Goal: Task Accomplishment & Management: Use online tool/utility

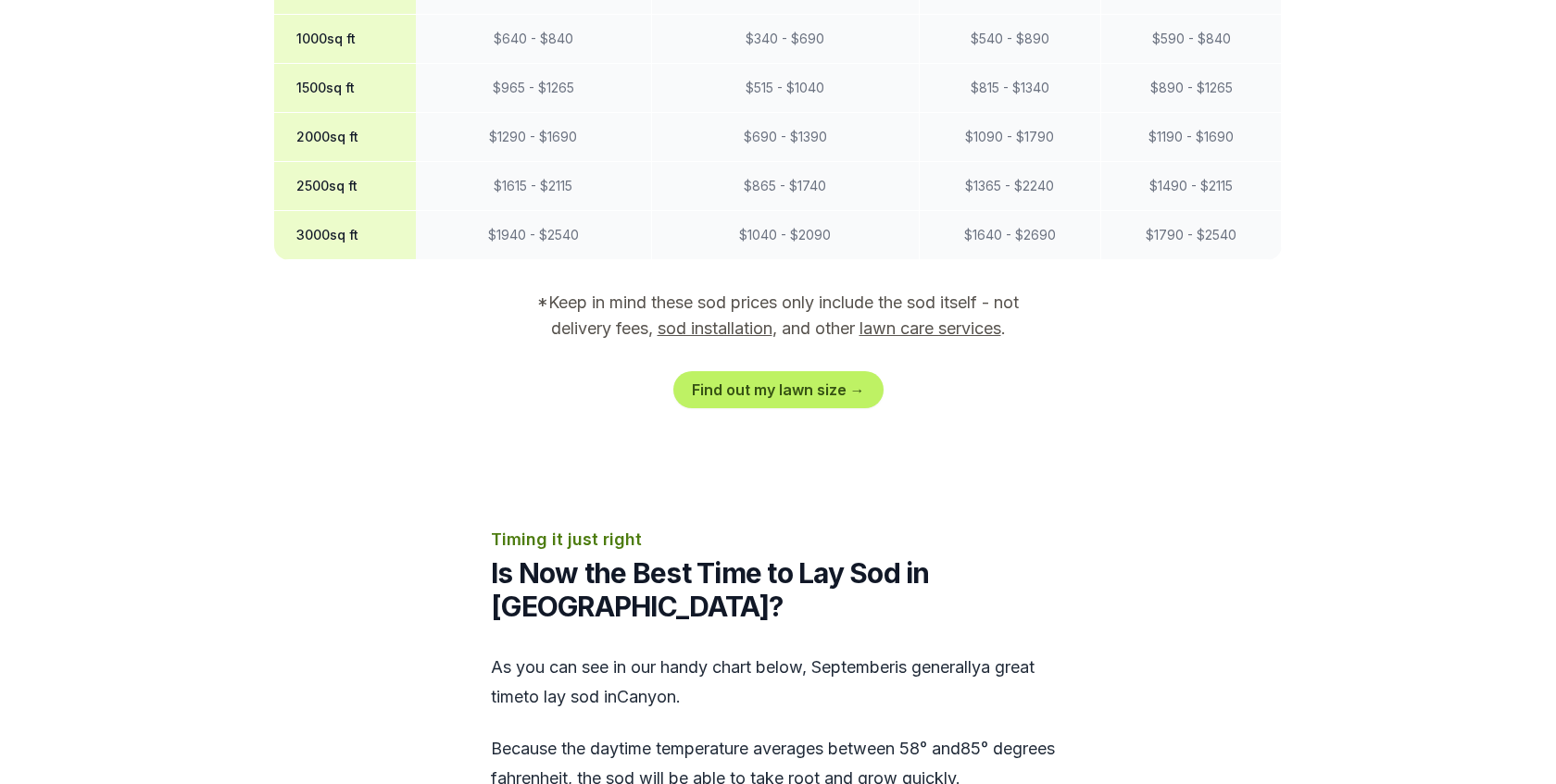
scroll to position [1793, 0]
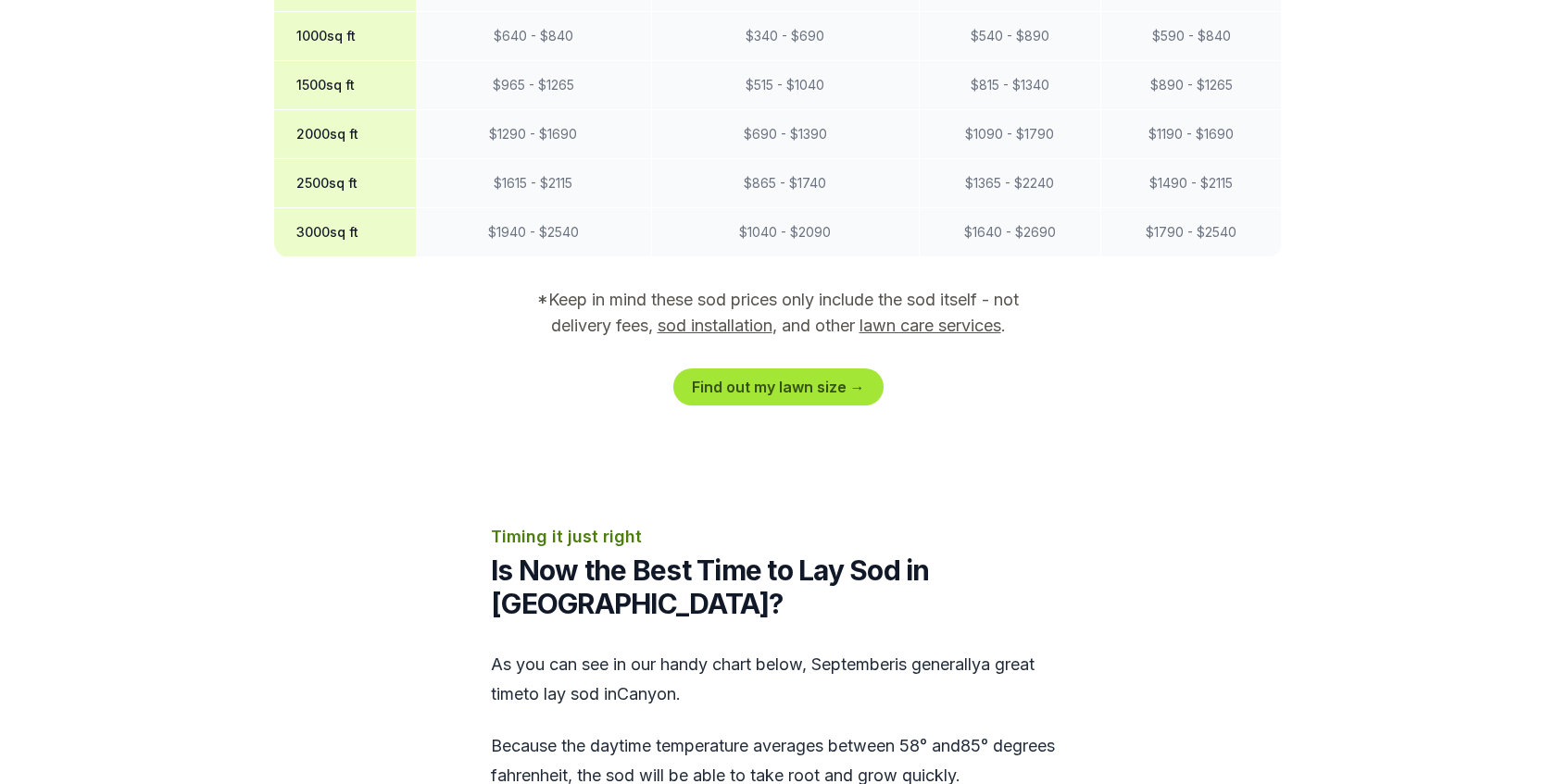
click at [746, 369] on link "Find out my lawn size →" at bounding box center [778, 387] width 210 height 37
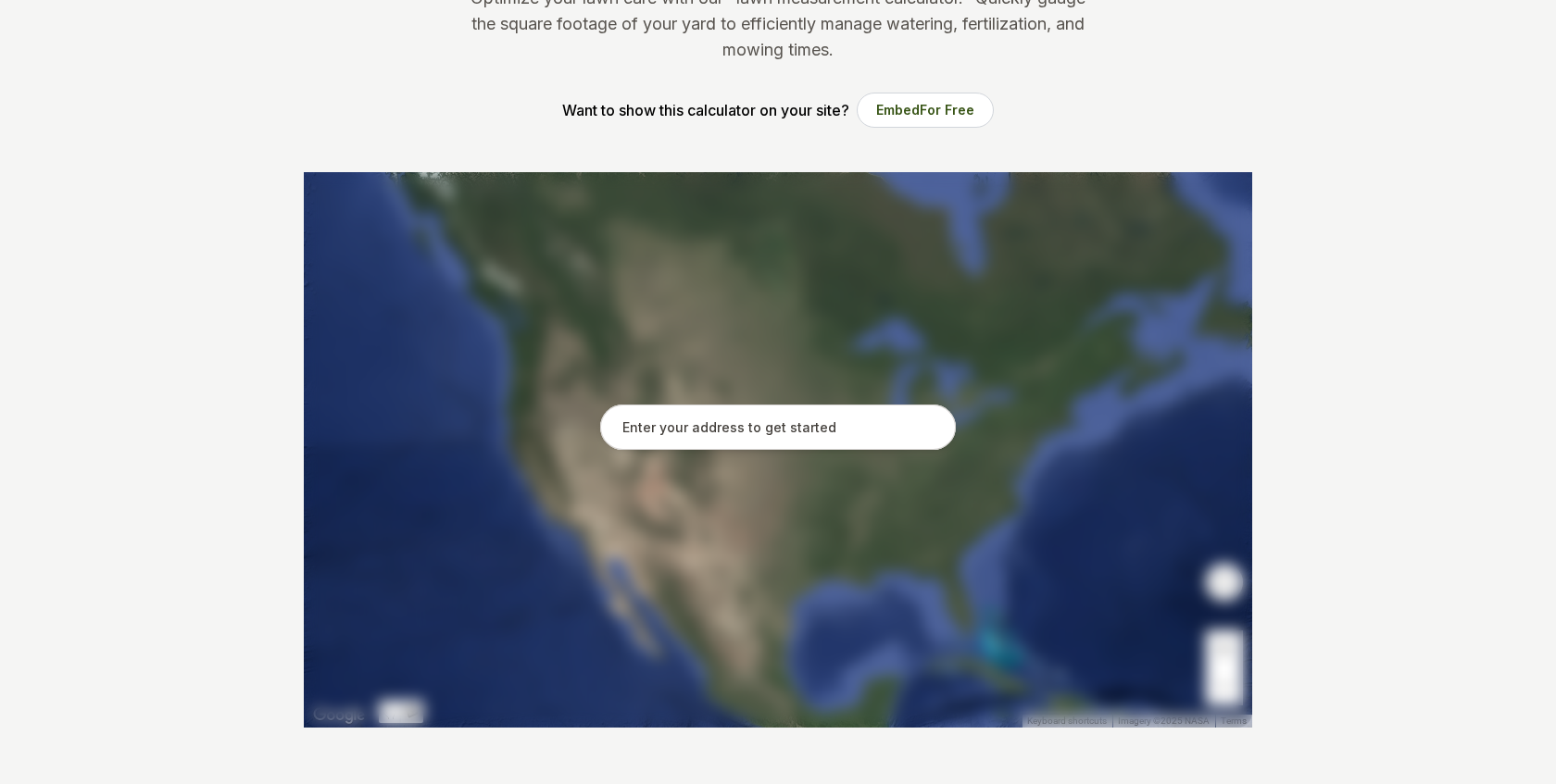
scroll to position [231, 0]
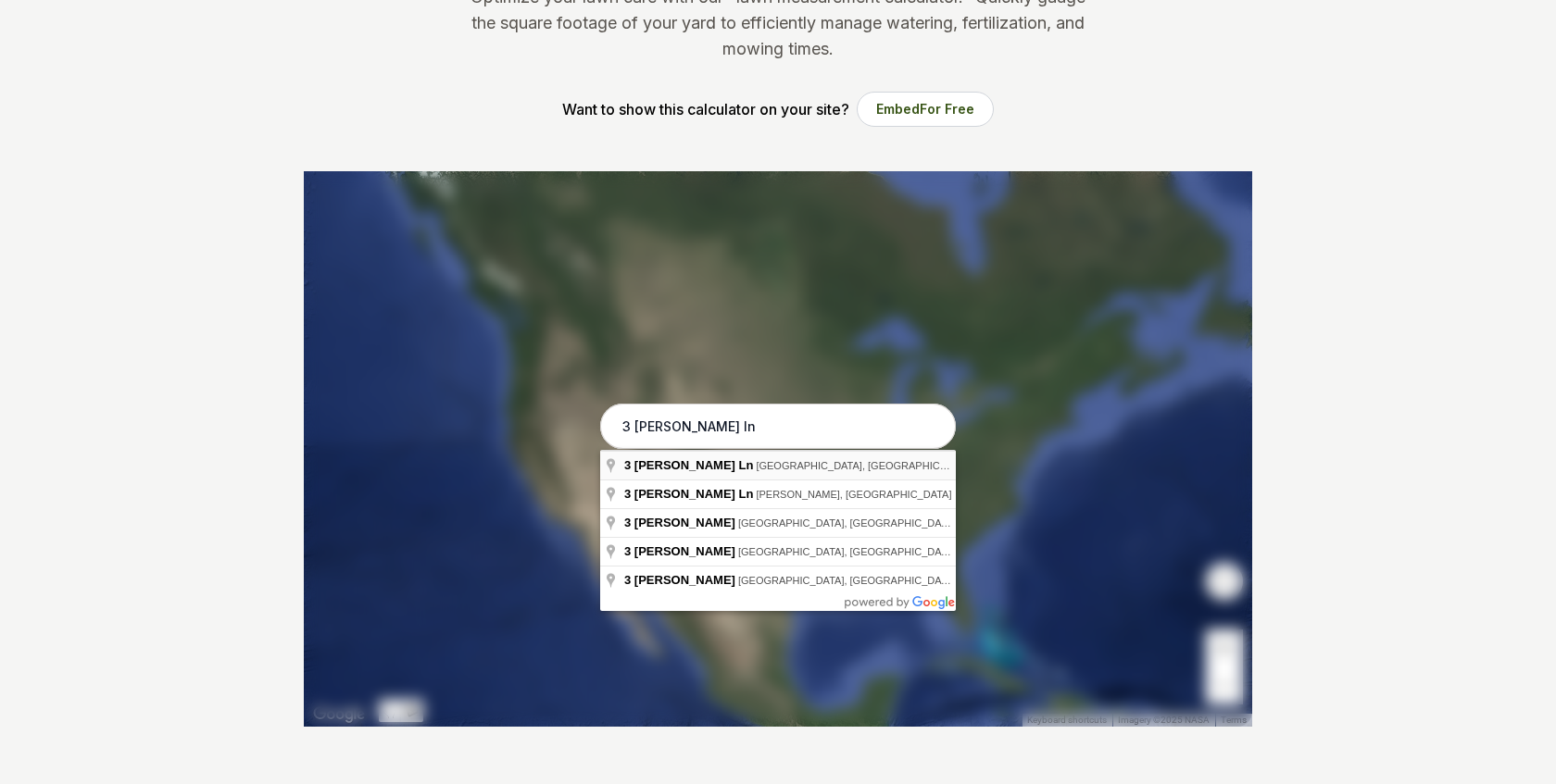
type input "[STREET_ADDRESS][PERSON_NAME]"
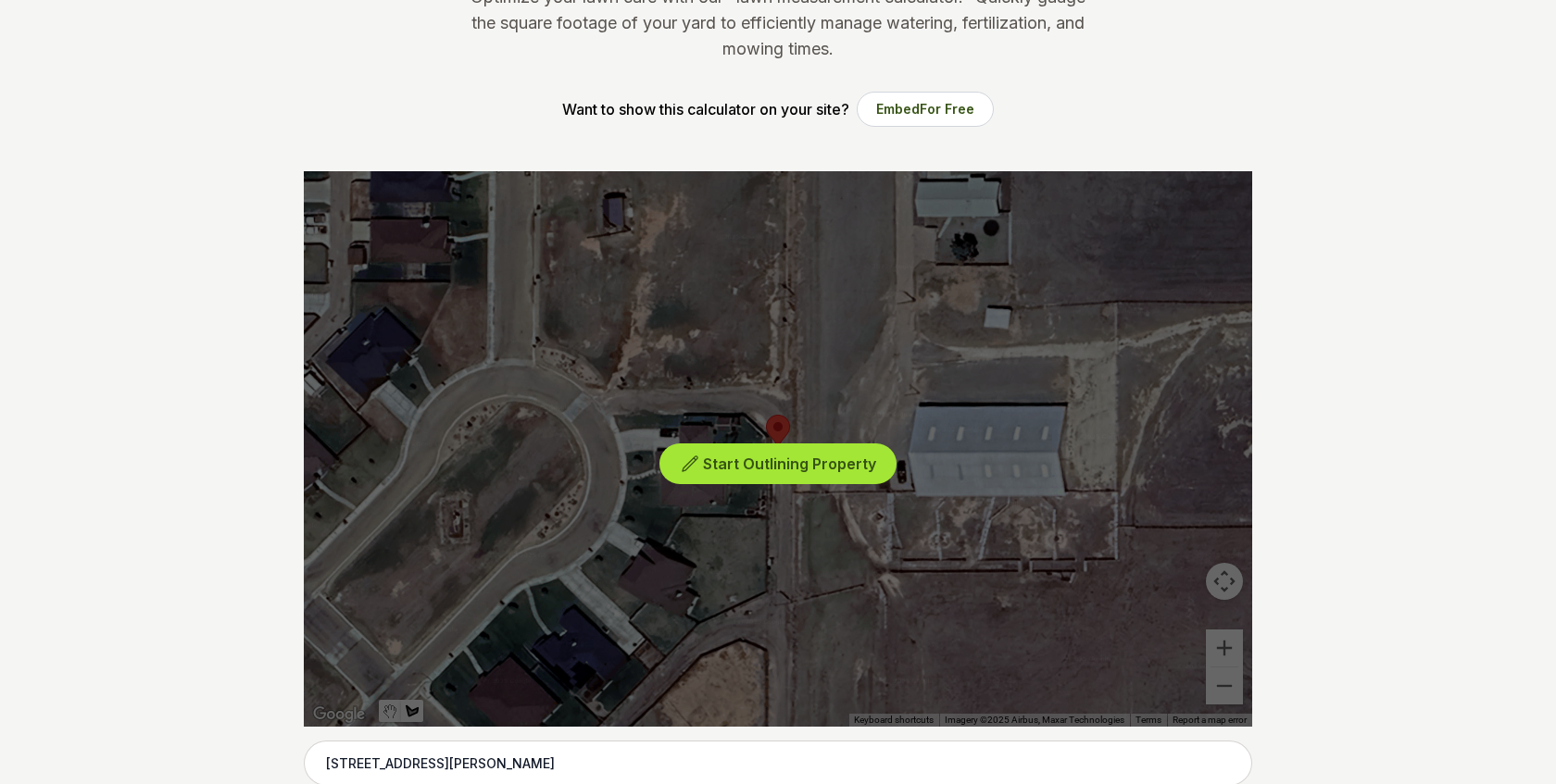
click at [766, 464] on span "Start Outlining Property" at bounding box center [790, 464] width 173 height 19
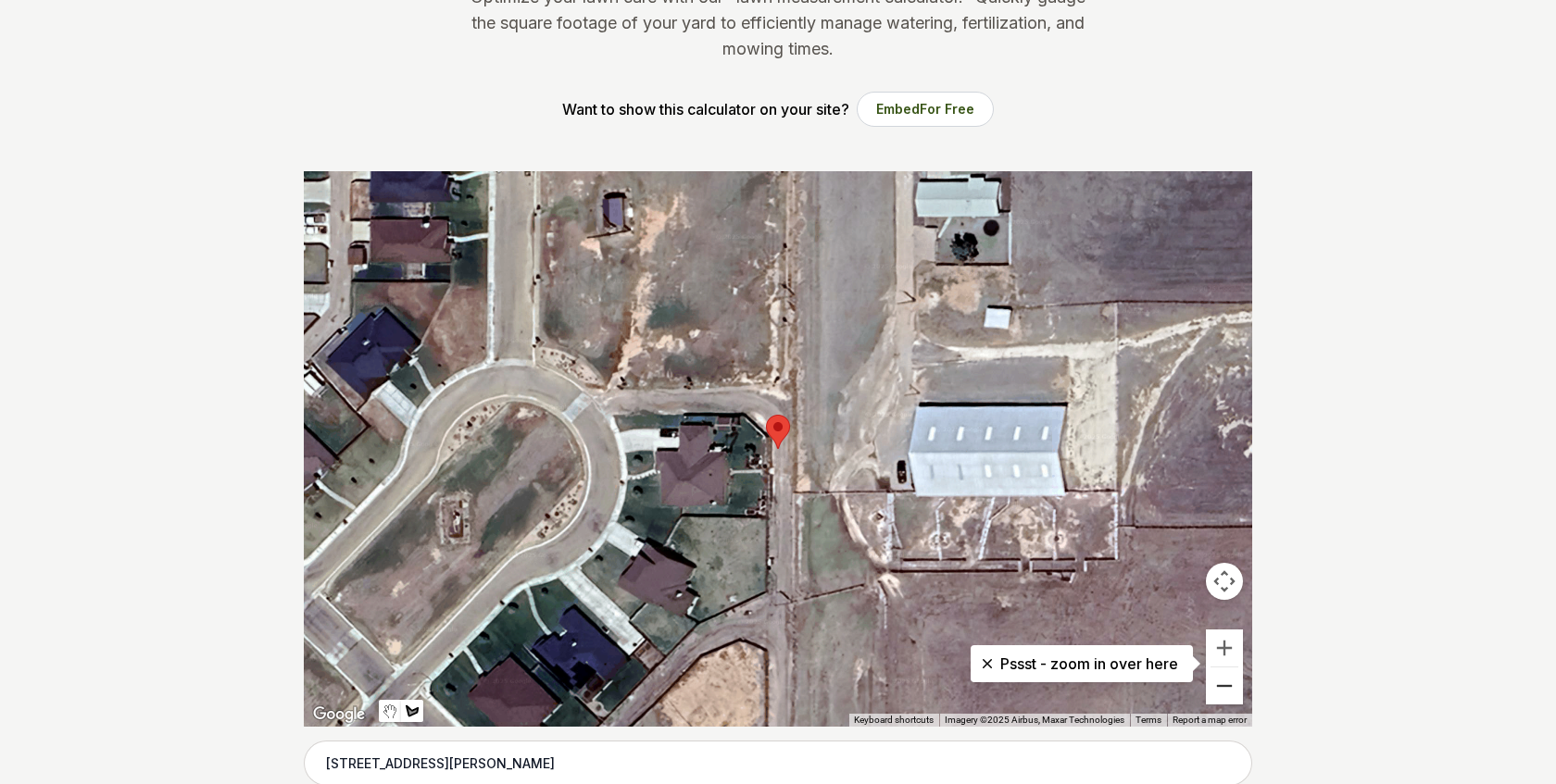
click at [1227, 689] on button "Zoom out" at bounding box center [1225, 686] width 37 height 37
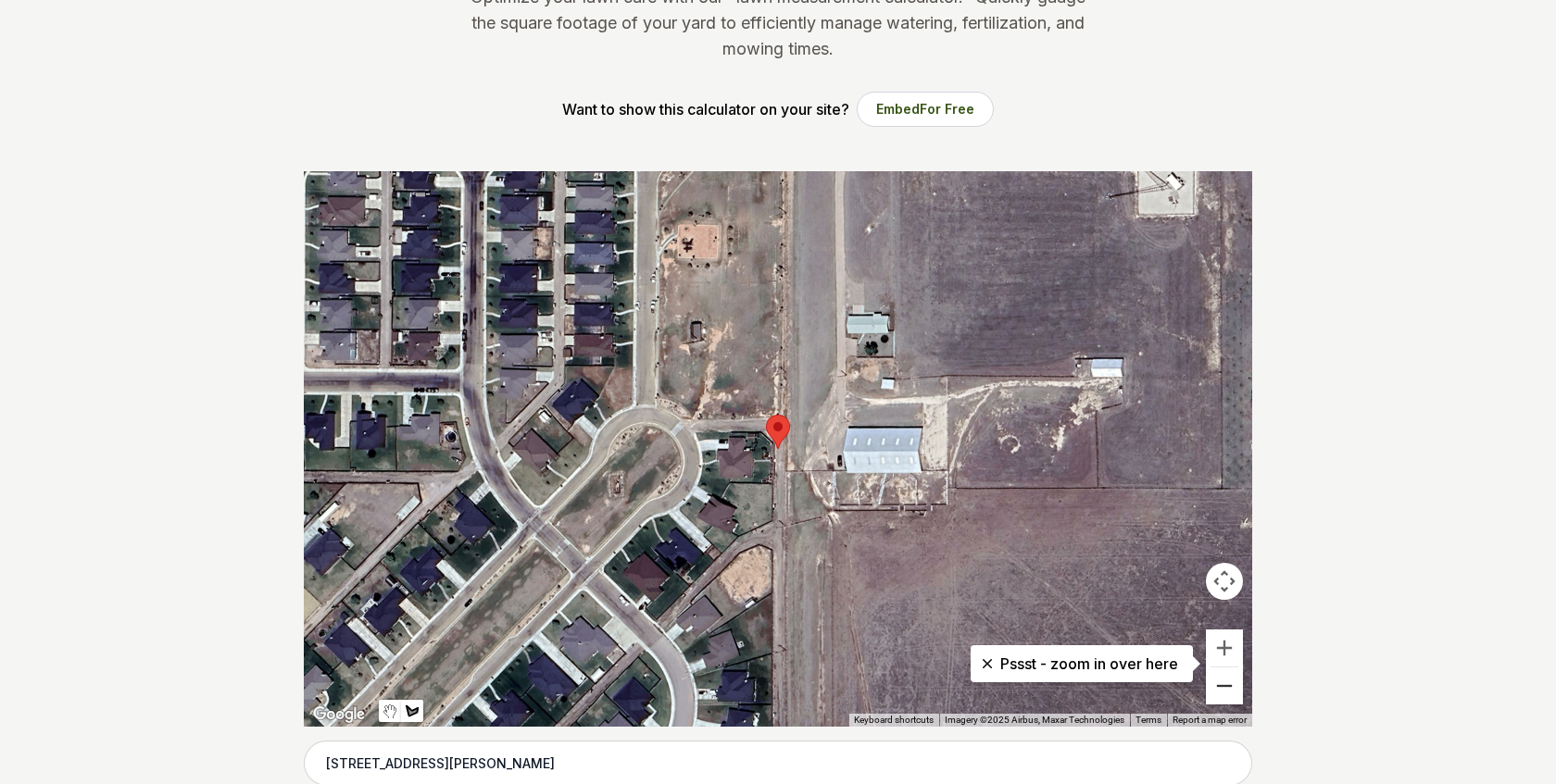
click at [1227, 689] on button "Zoom out" at bounding box center [1225, 686] width 37 height 37
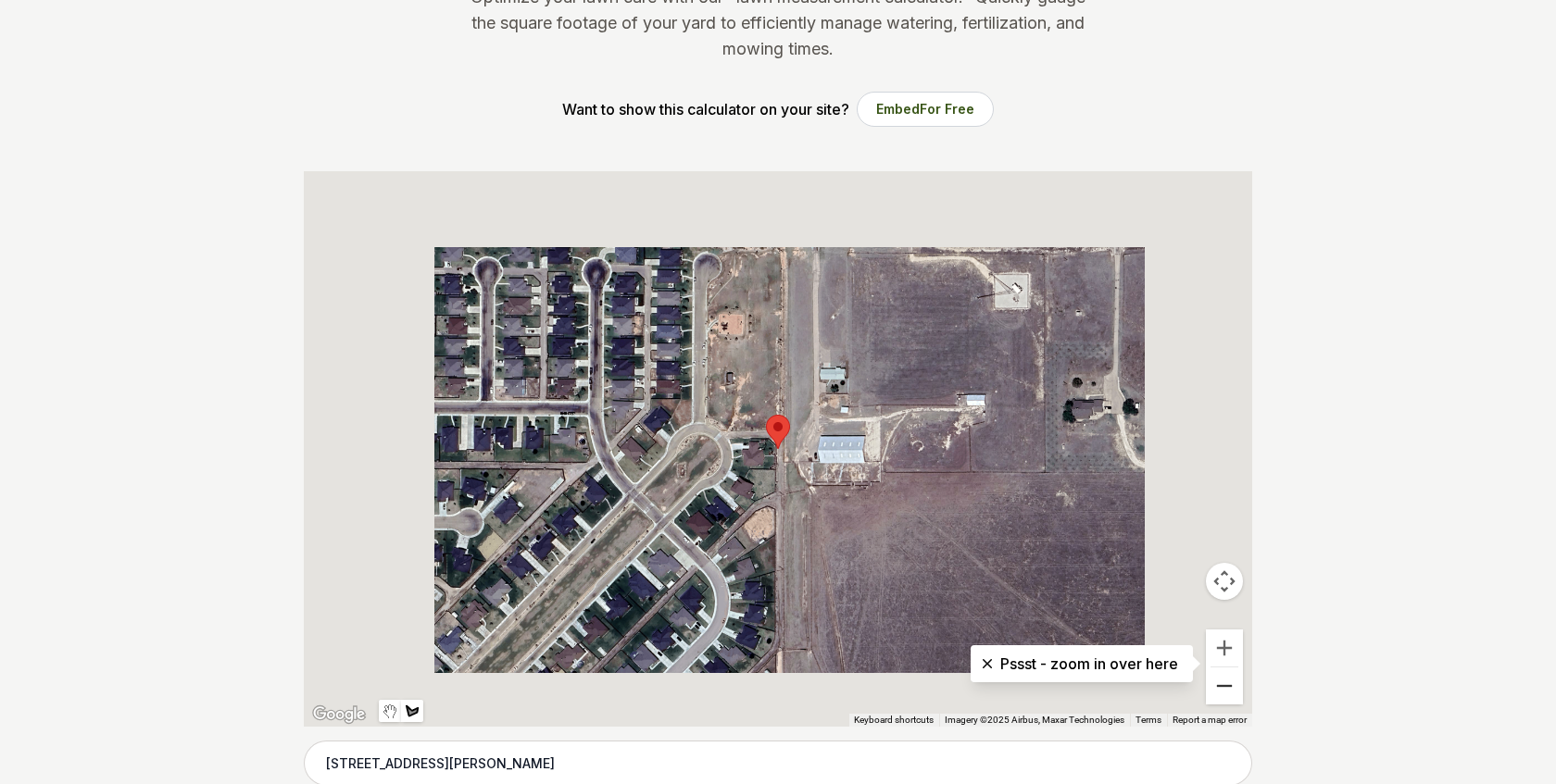
click at [1227, 689] on button "Zoom out" at bounding box center [1225, 686] width 37 height 37
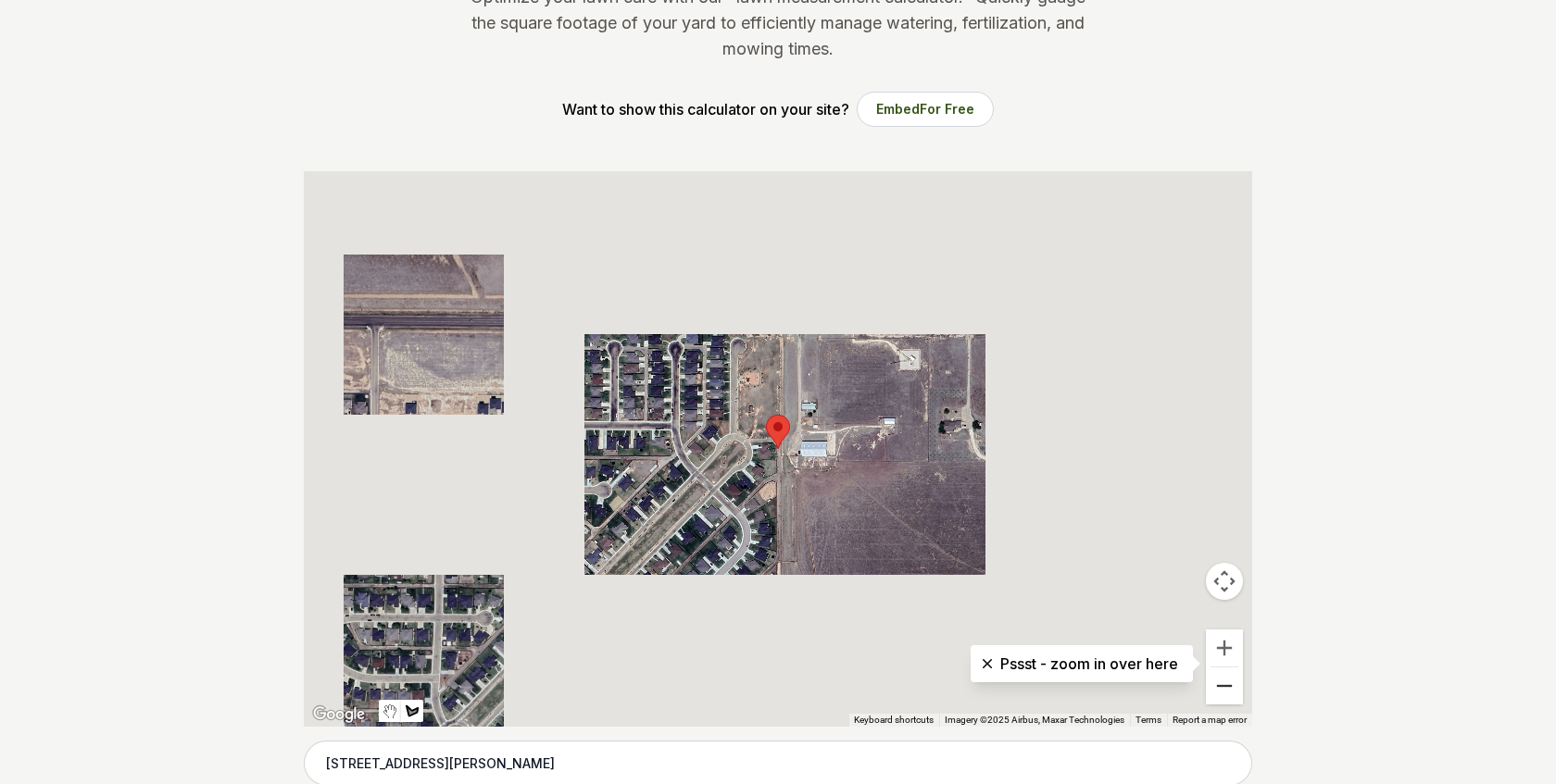
click at [1227, 689] on button "Zoom out" at bounding box center [1225, 686] width 37 height 37
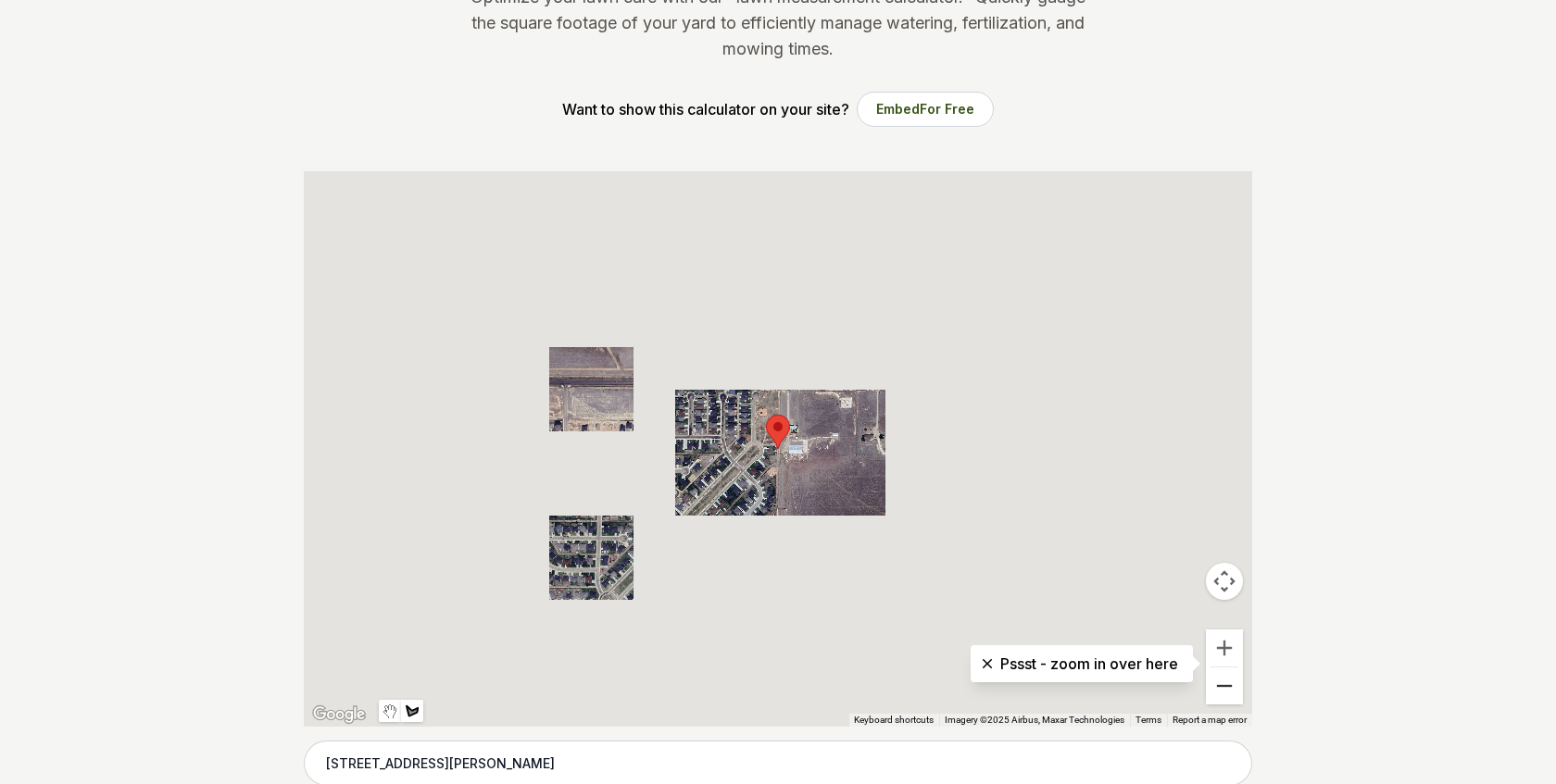
click at [1227, 689] on button "Zoom out" at bounding box center [1225, 686] width 37 height 37
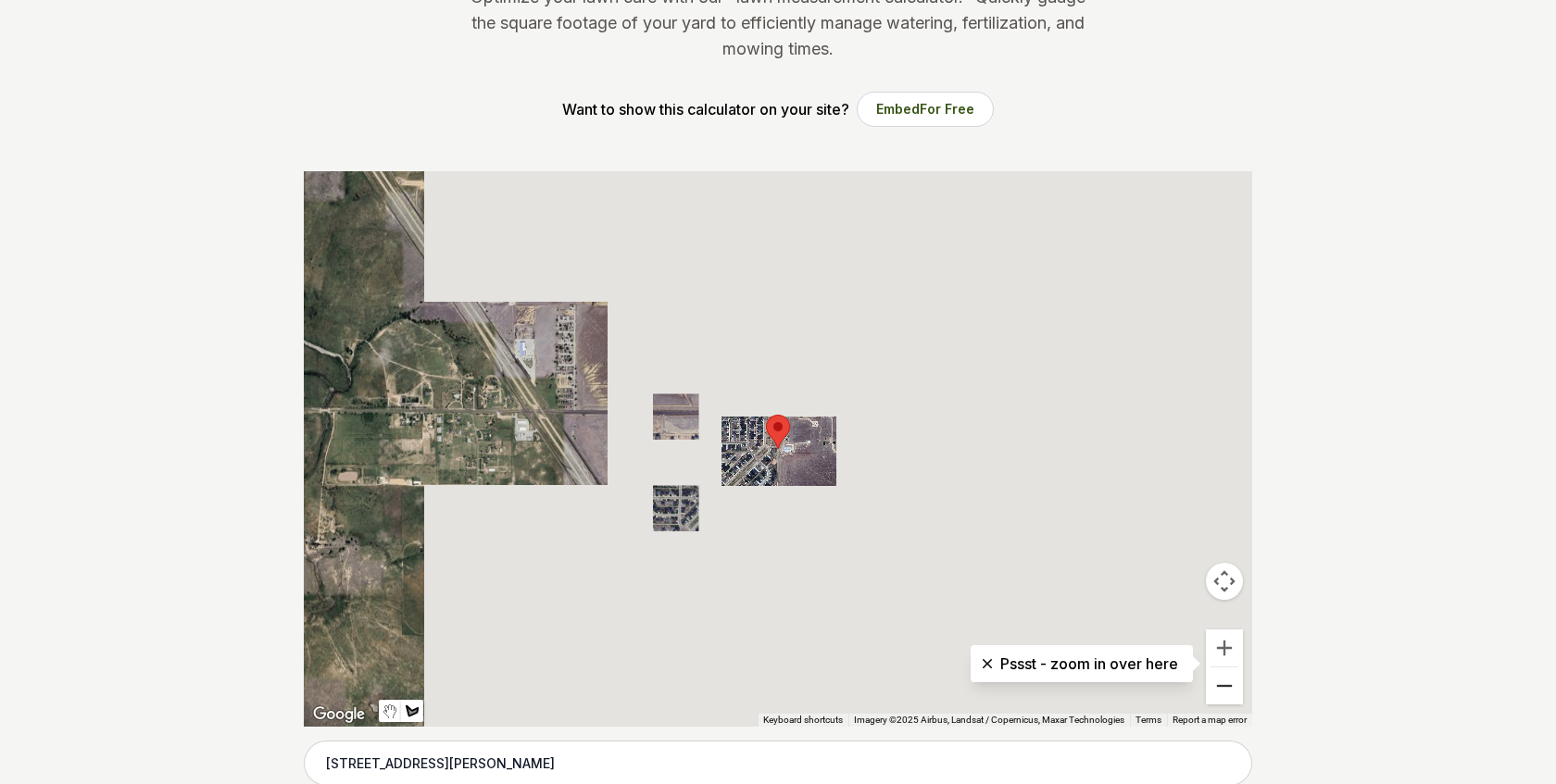
click at [1227, 689] on button "Zoom out" at bounding box center [1225, 686] width 37 height 37
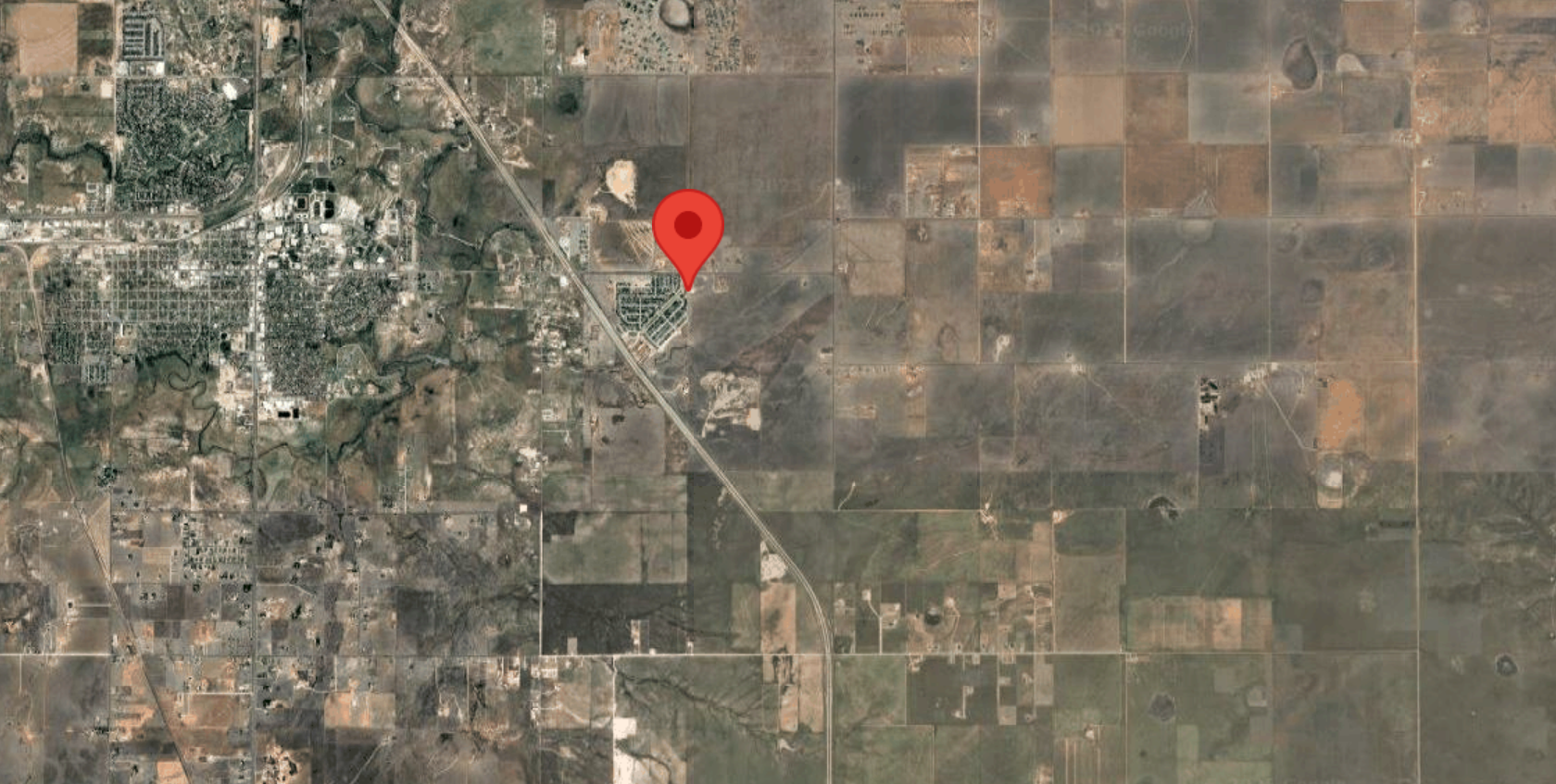
scroll to position [314, 0]
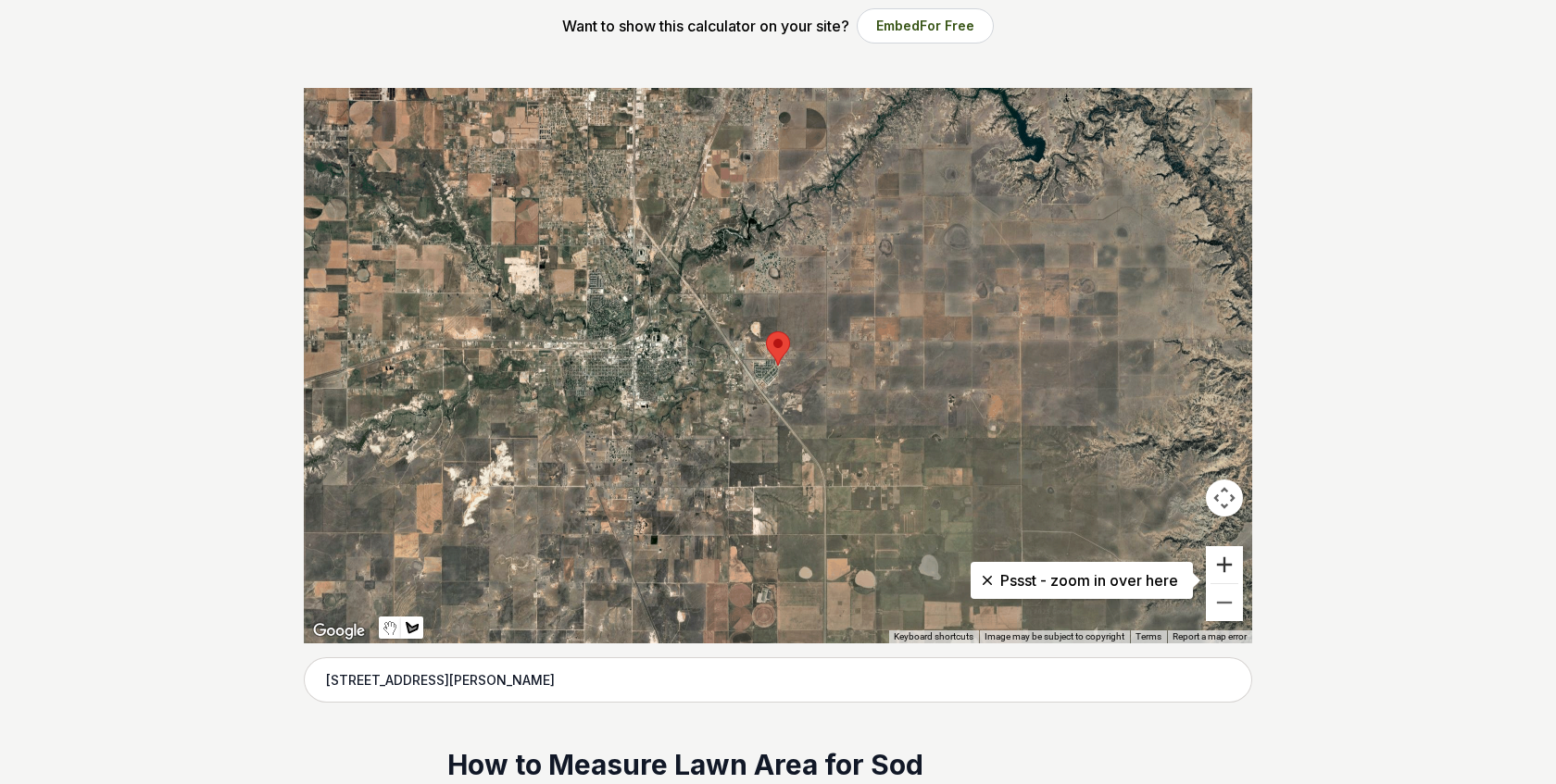
click at [1232, 570] on button "Zoom in" at bounding box center [1225, 565] width 37 height 37
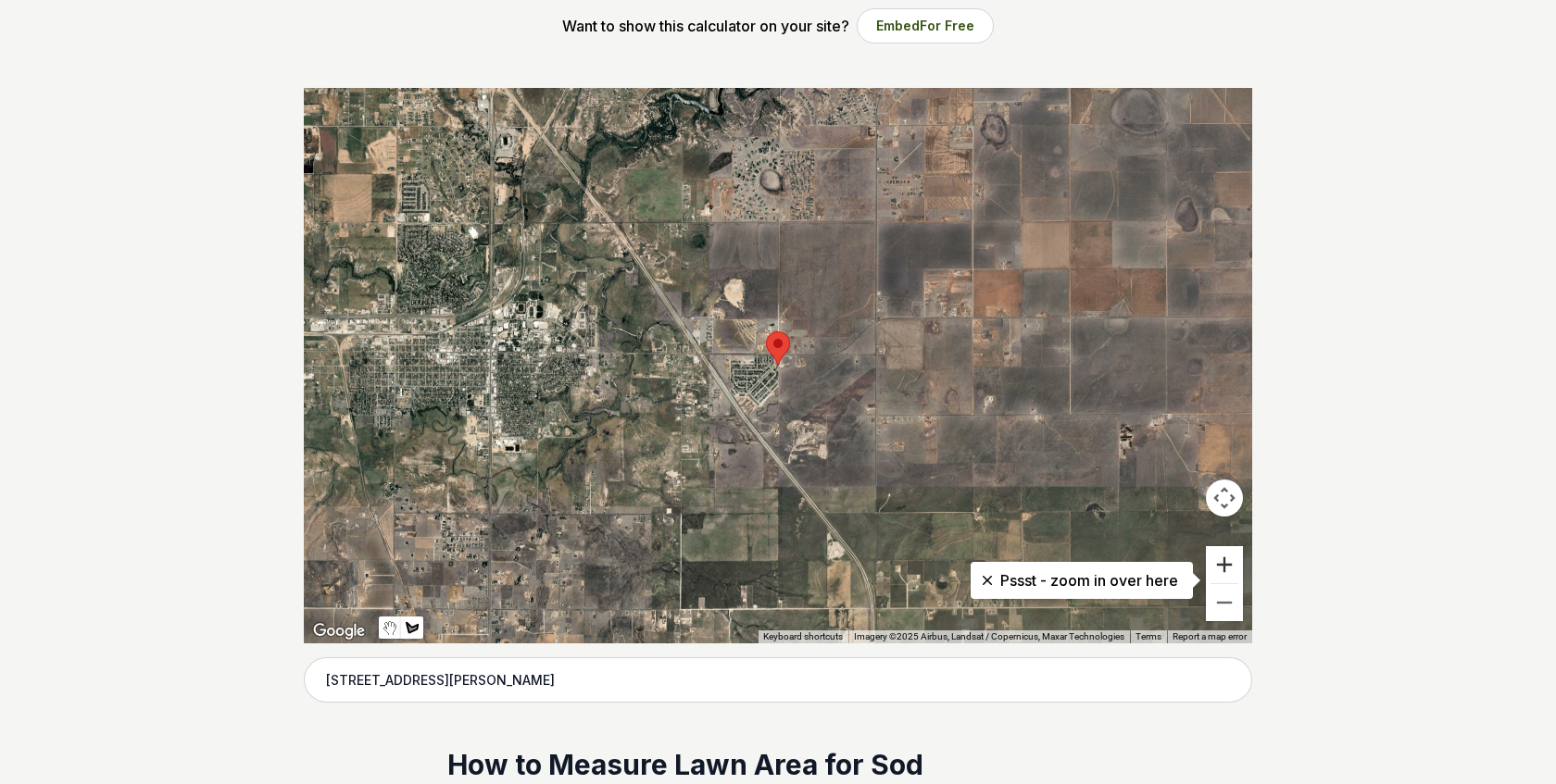
click at [1231, 569] on button "Zoom in" at bounding box center [1225, 565] width 37 height 37
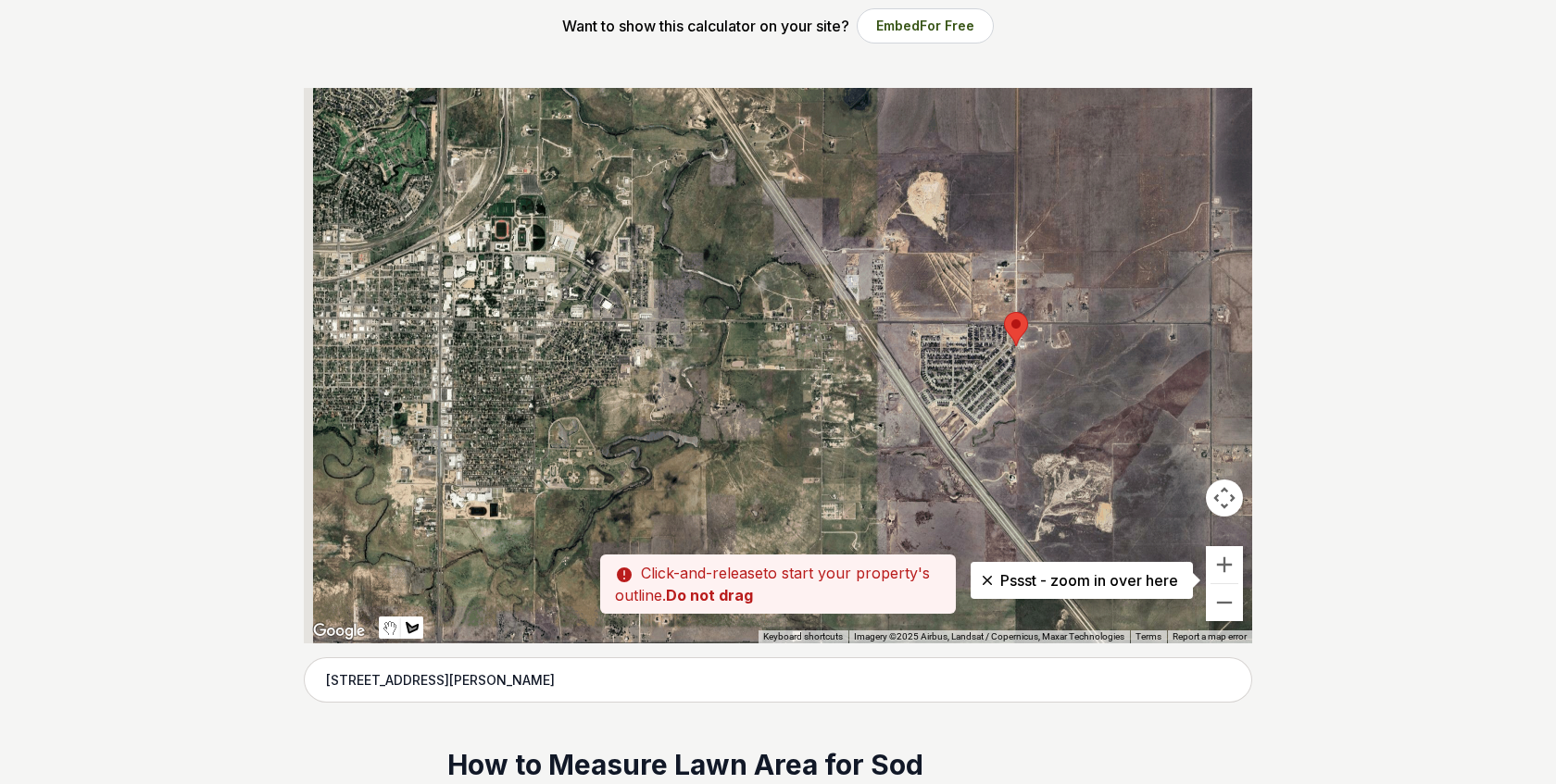
drag, startPoint x: 457, startPoint y: 395, endPoint x: 706, endPoint y: 376, distance: 249.7
click at [706, 376] on div at bounding box center [778, 365] width 948 height 556
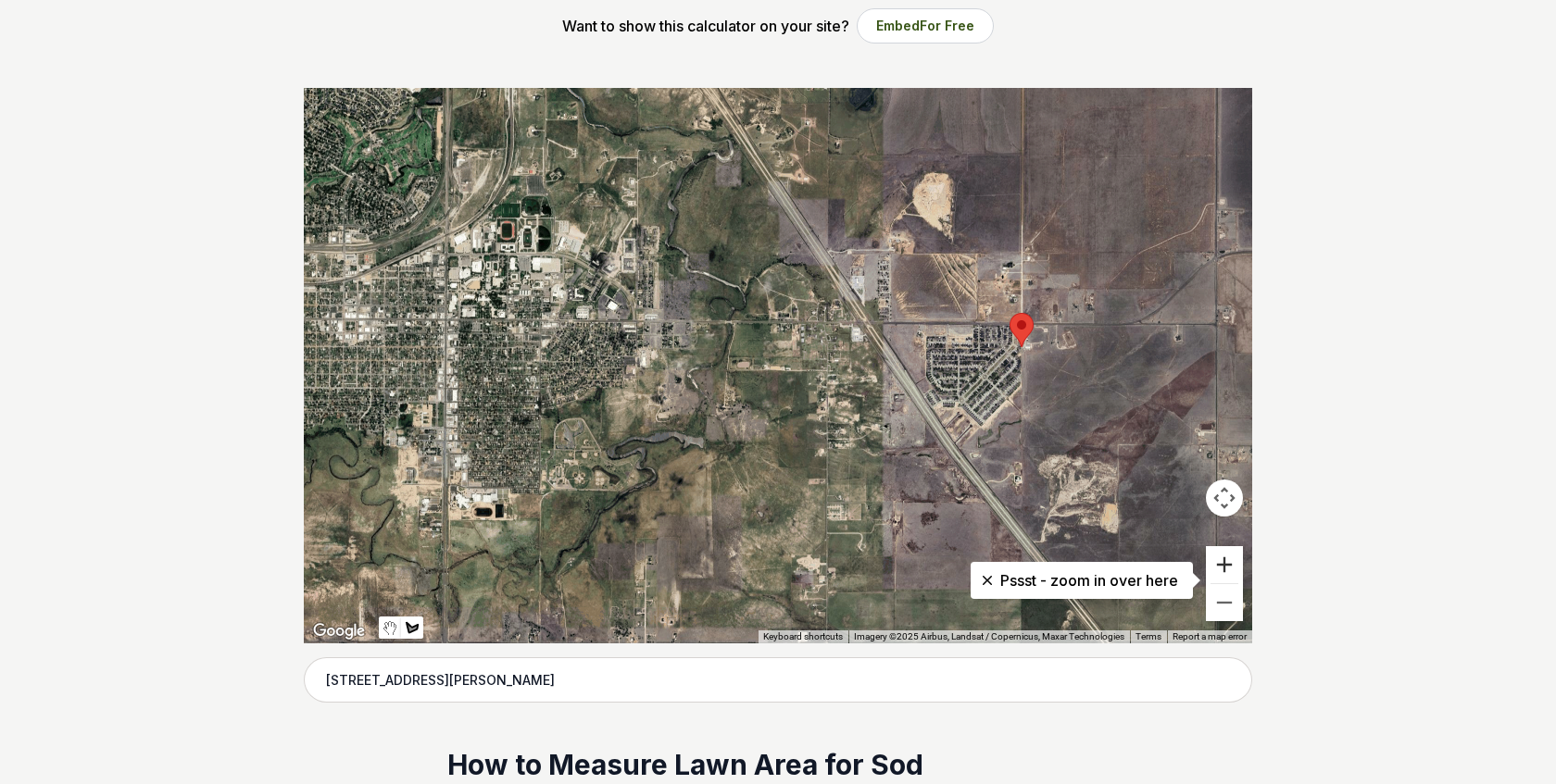
click at [1226, 564] on button "Zoom in" at bounding box center [1225, 565] width 37 height 37
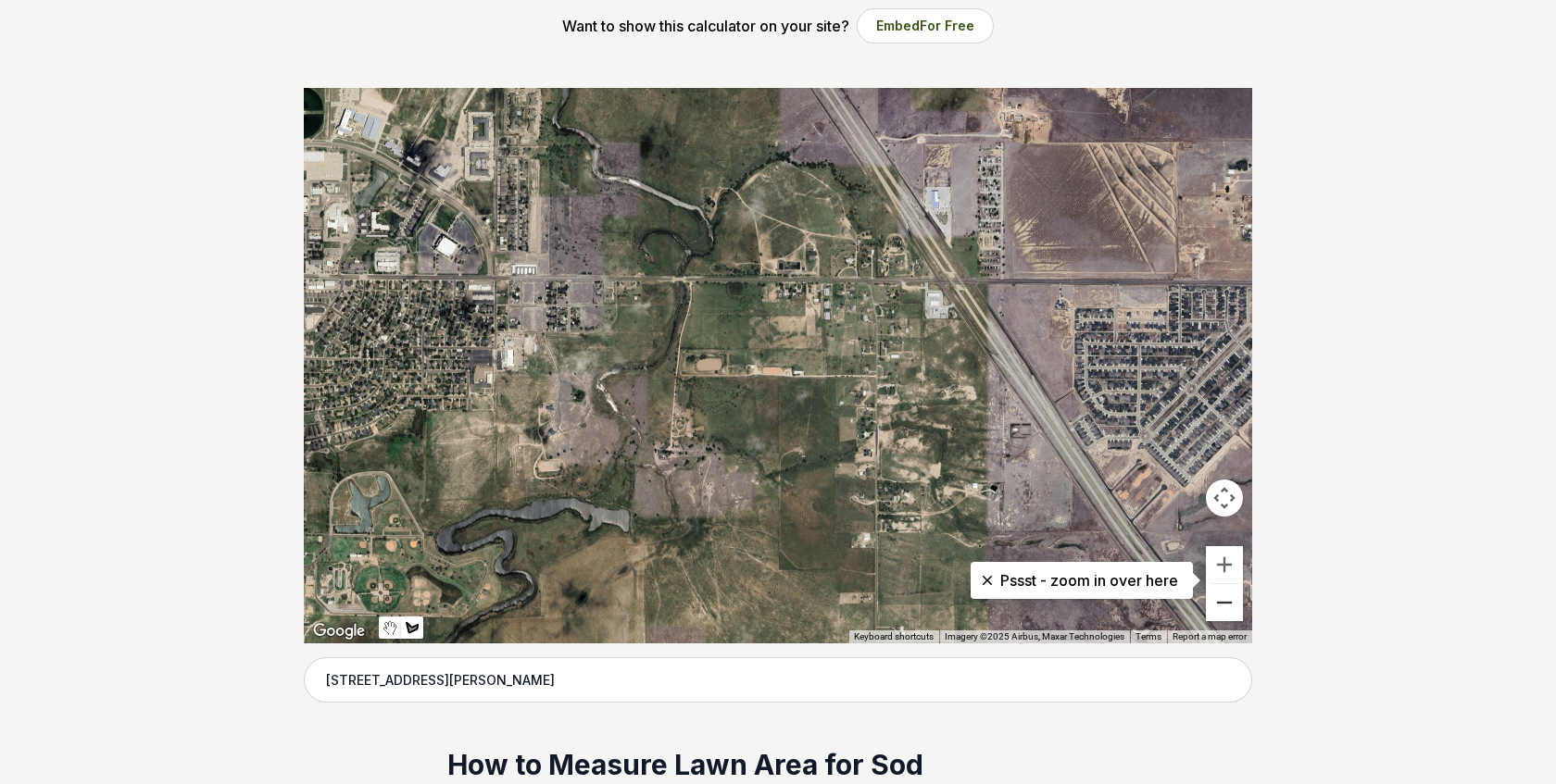
click at [1225, 597] on button "Zoom out" at bounding box center [1225, 603] width 37 height 37
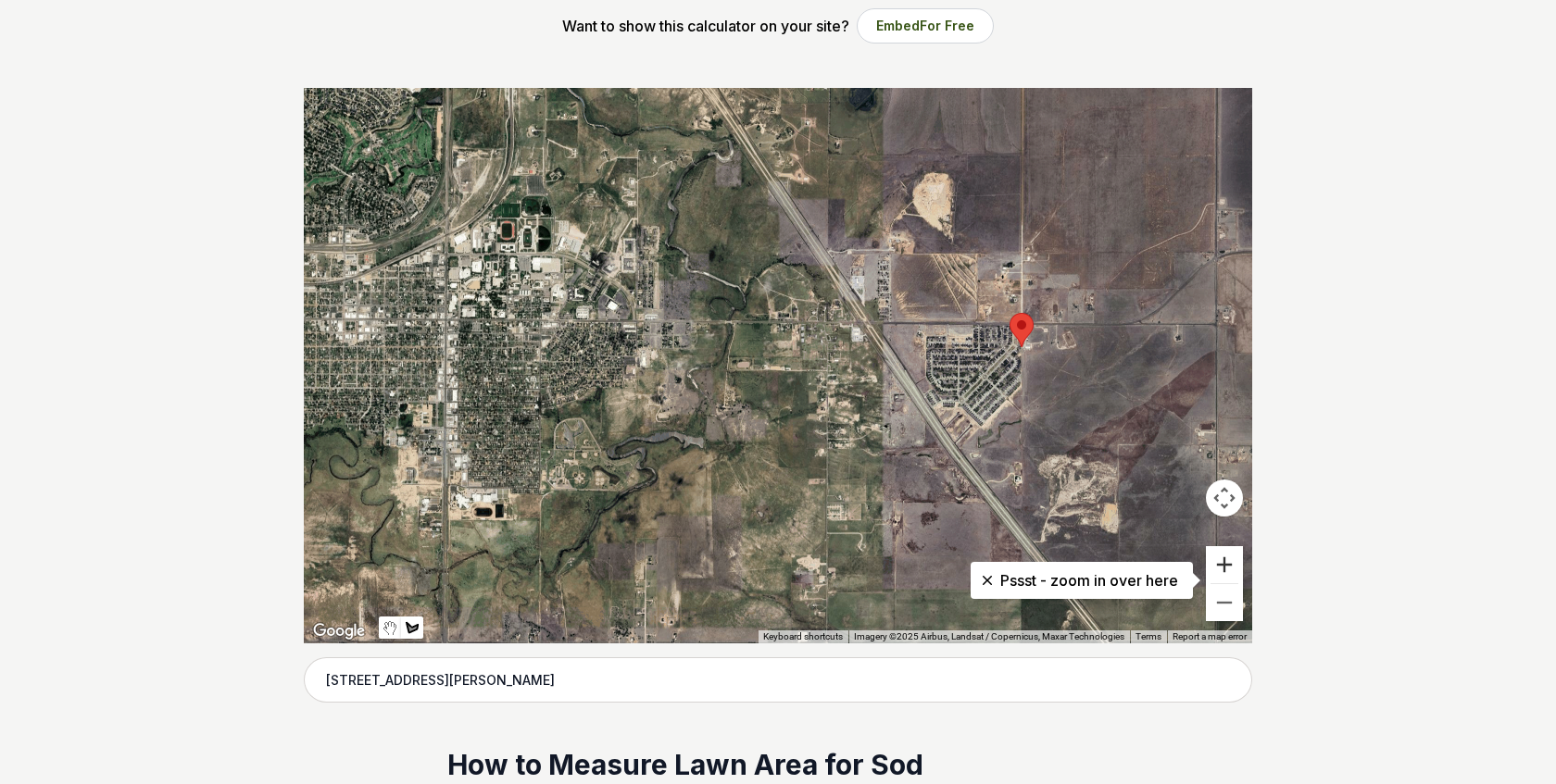
click at [1225, 566] on button "Zoom in" at bounding box center [1225, 565] width 37 height 37
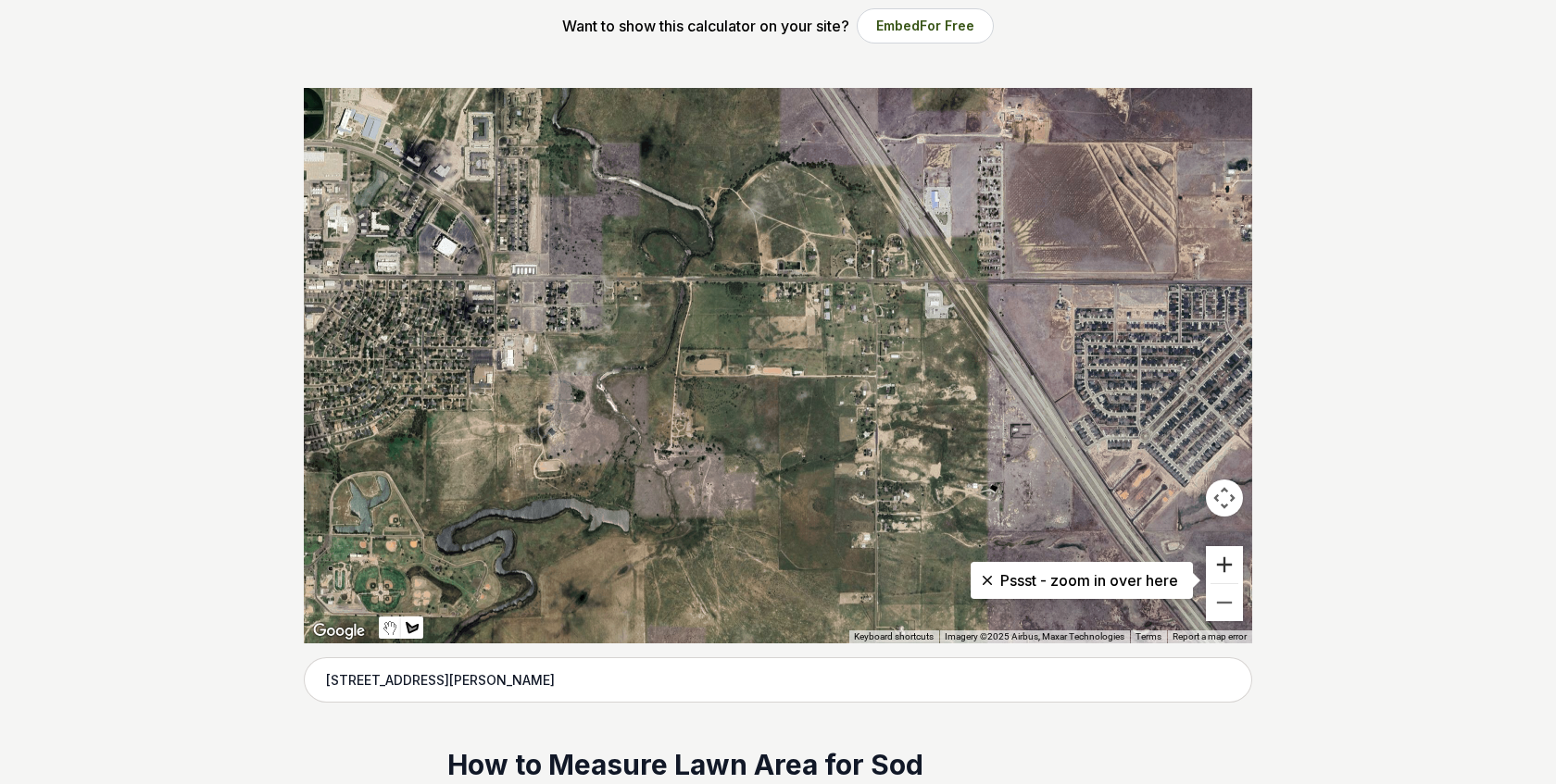
click at [1225, 566] on button "Zoom in" at bounding box center [1225, 565] width 37 height 37
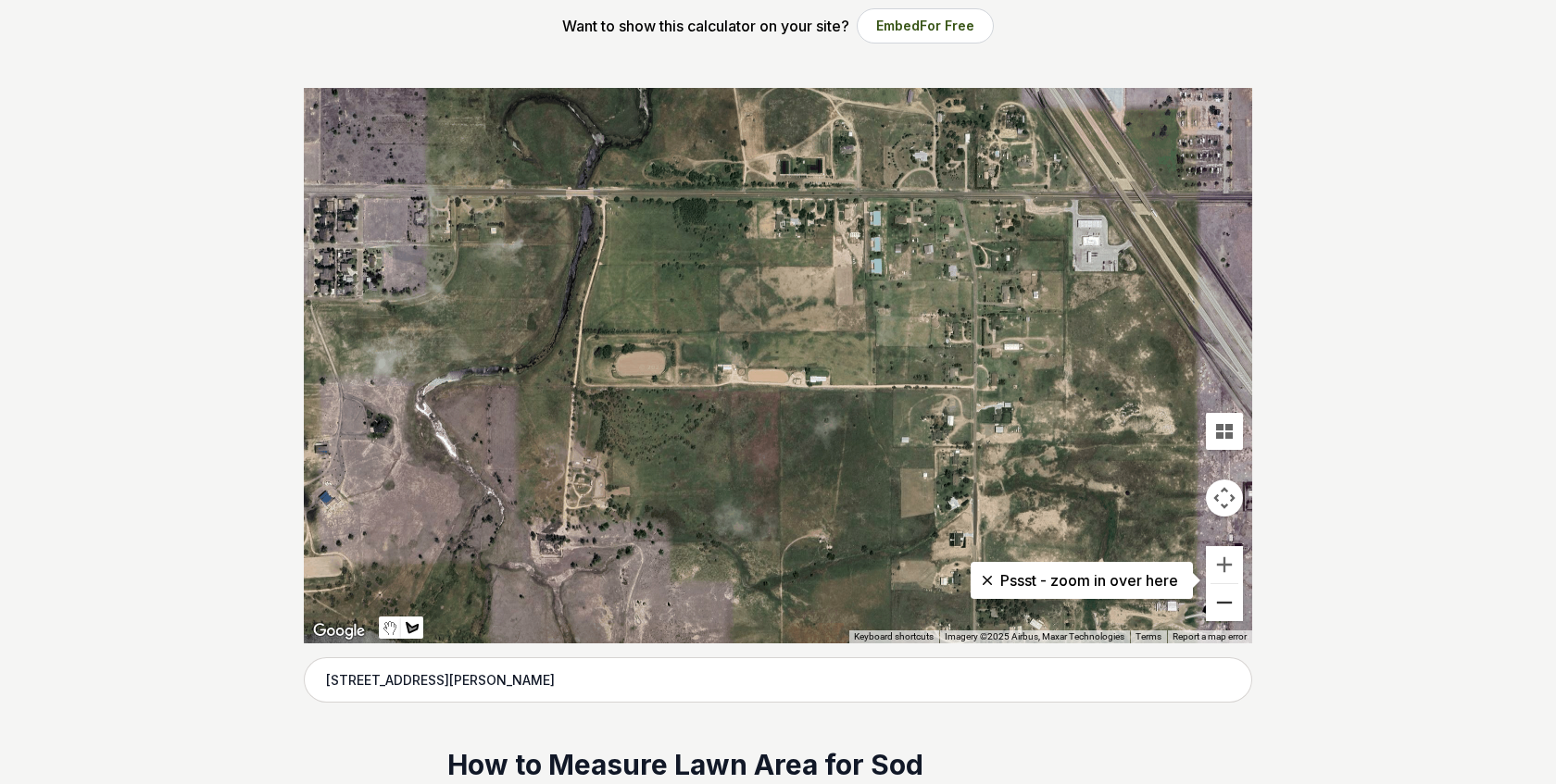
click at [1223, 603] on button "Zoom out" at bounding box center [1225, 603] width 37 height 37
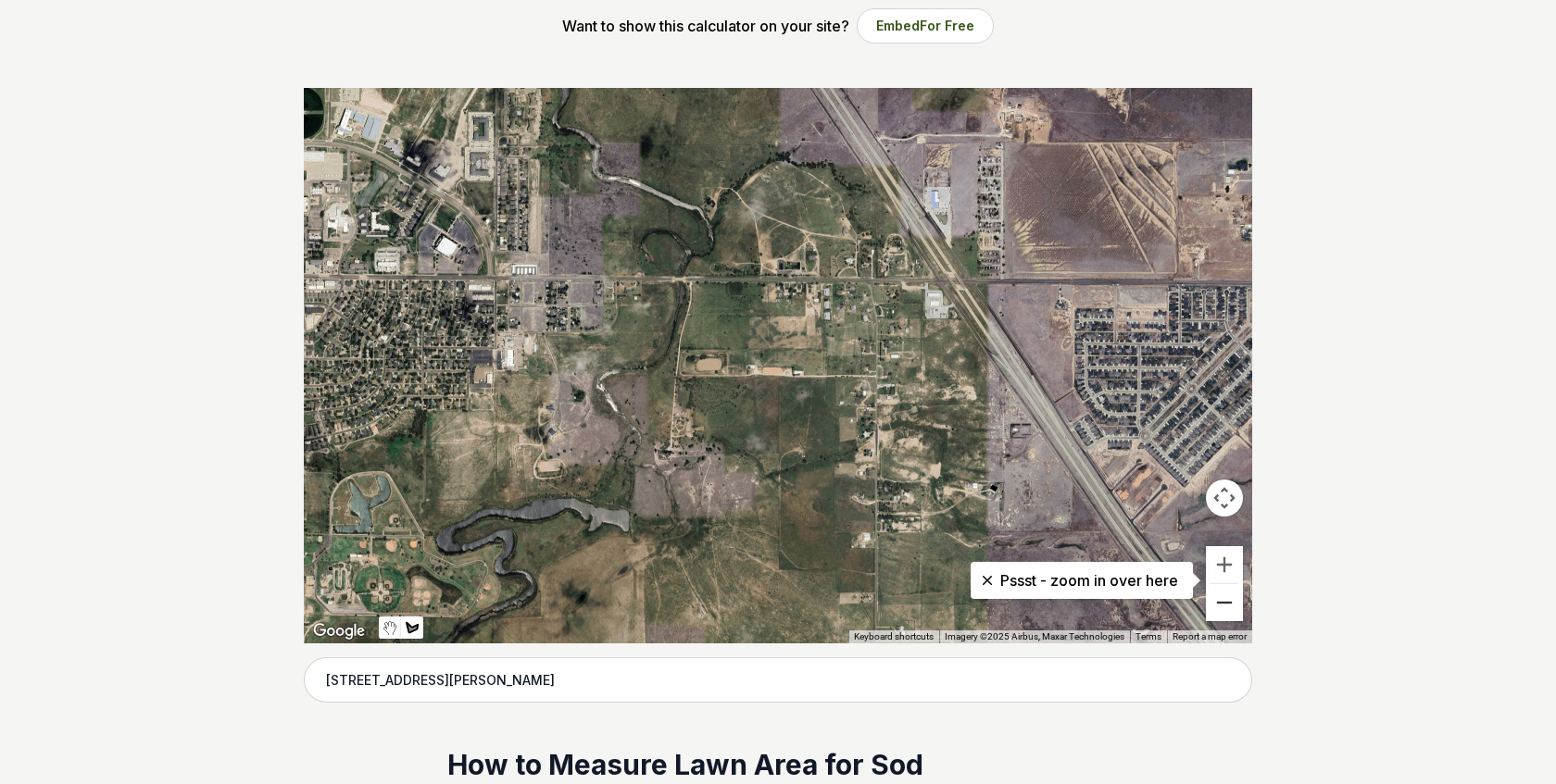
click at [1223, 603] on button "Zoom out" at bounding box center [1225, 603] width 37 height 37
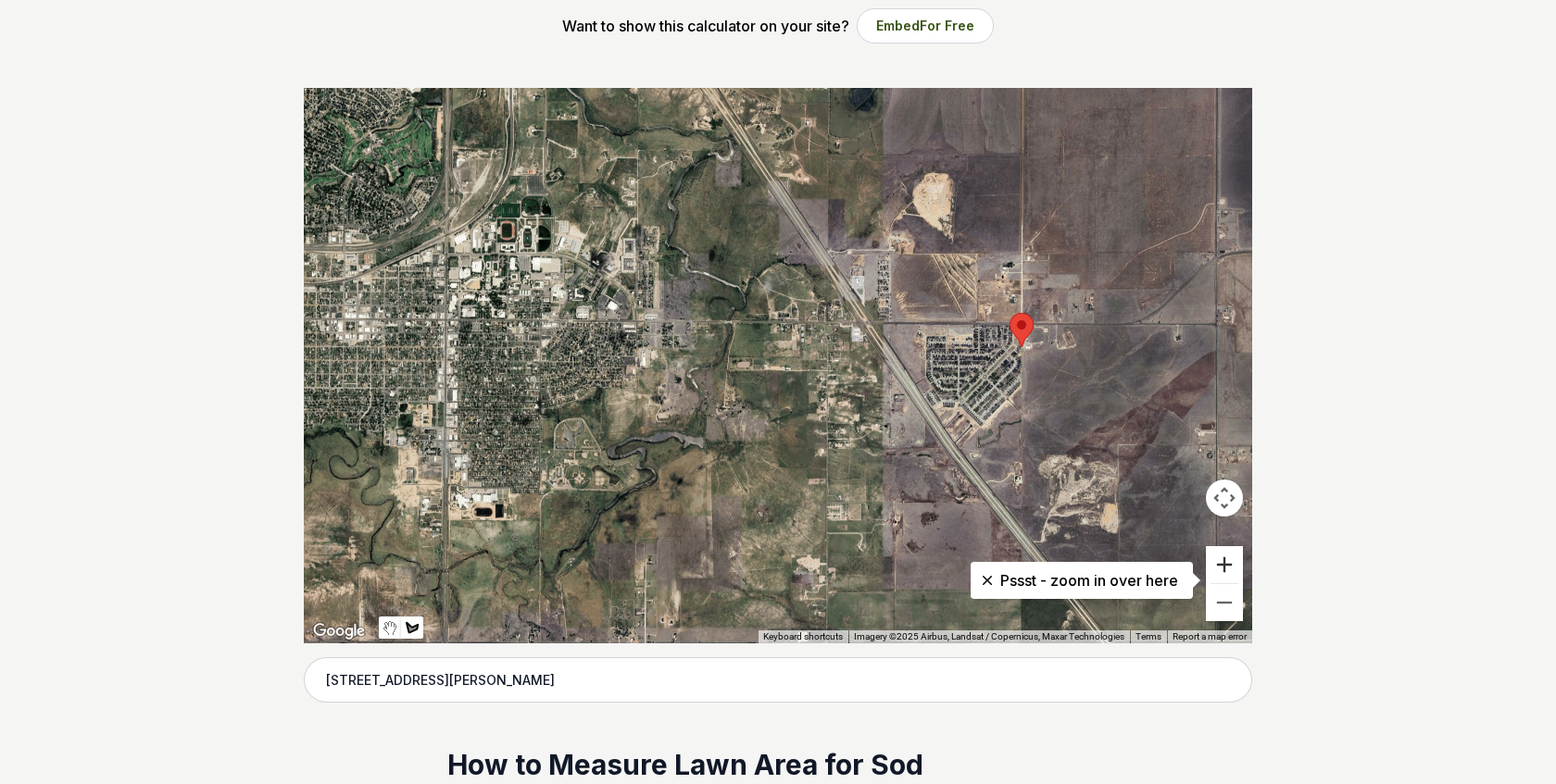
click at [1225, 561] on button "Zoom in" at bounding box center [1225, 565] width 37 height 37
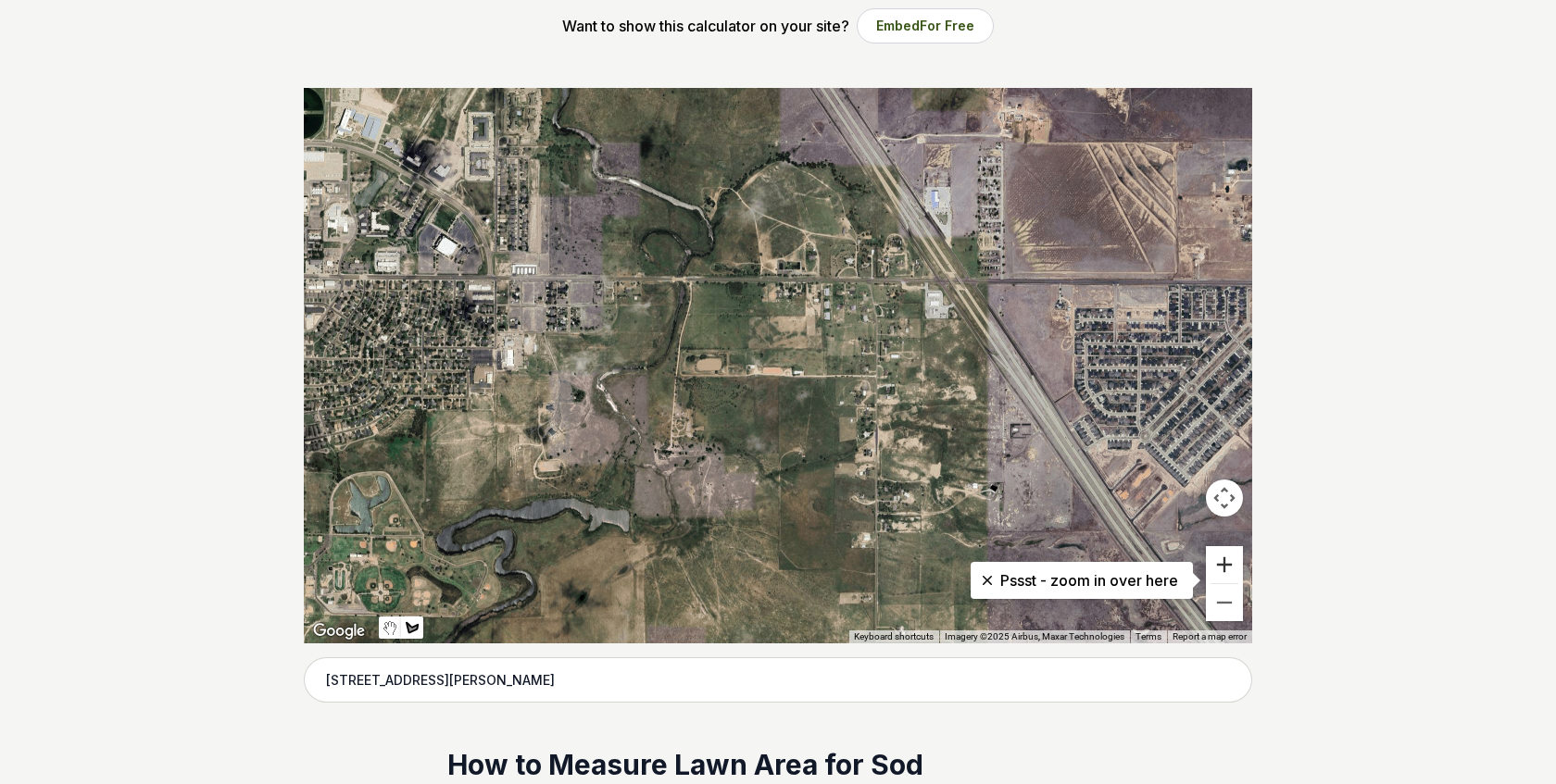
click at [1225, 561] on button "Zoom in" at bounding box center [1225, 565] width 37 height 37
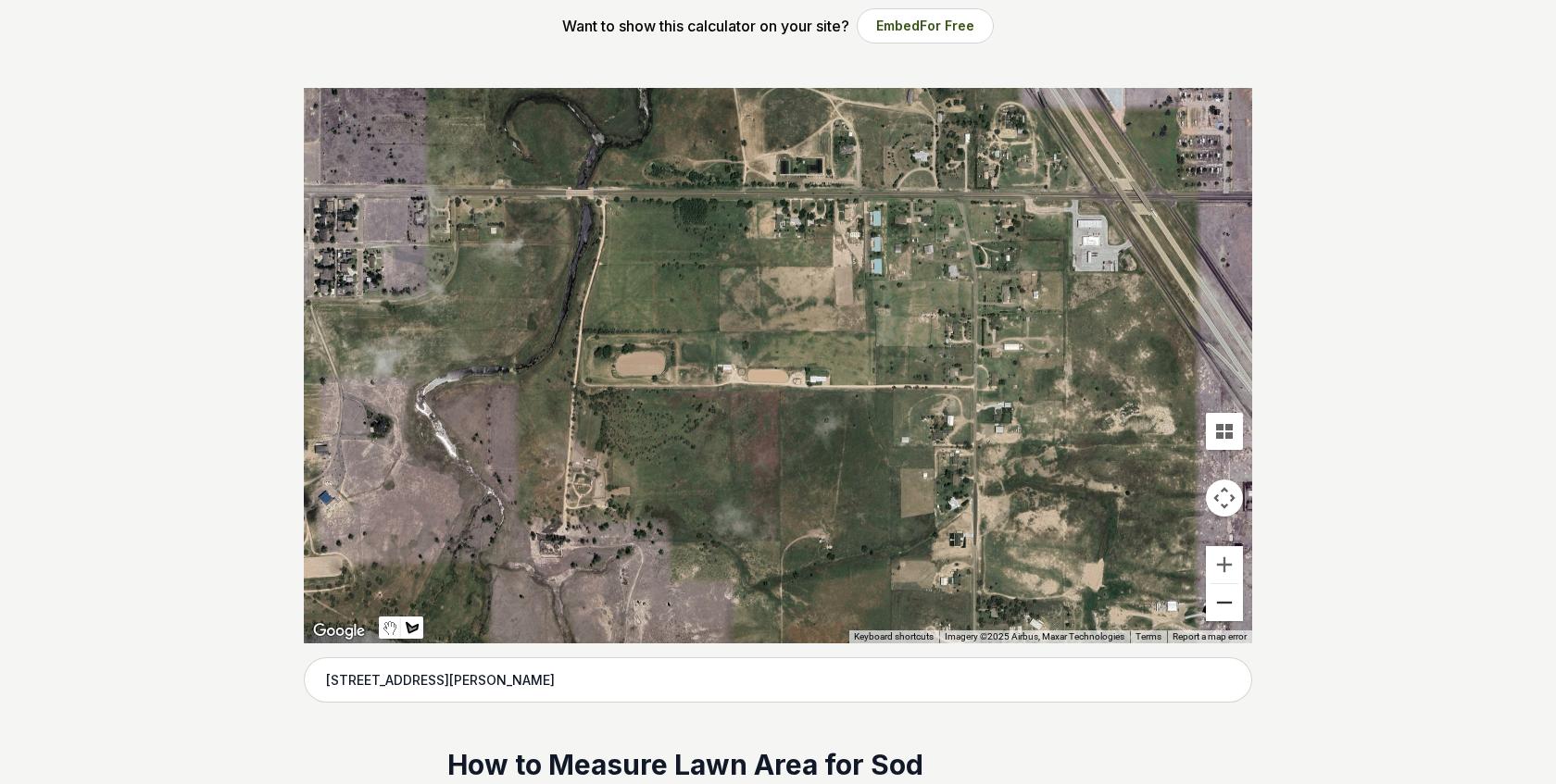
click at [1225, 593] on button "Zoom out" at bounding box center [1225, 603] width 37 height 37
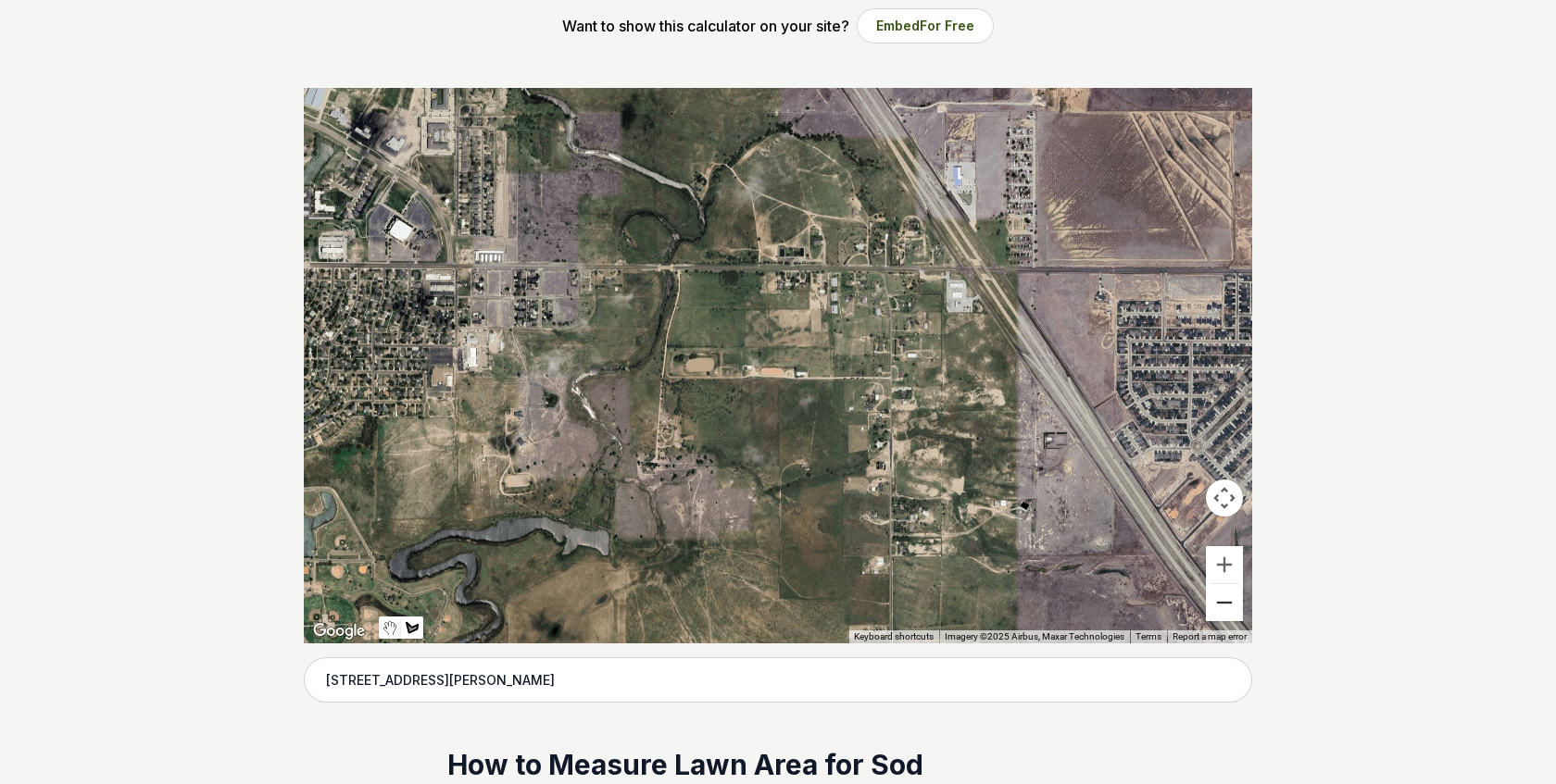
click at [1225, 593] on button "Zoom out" at bounding box center [1225, 603] width 37 height 37
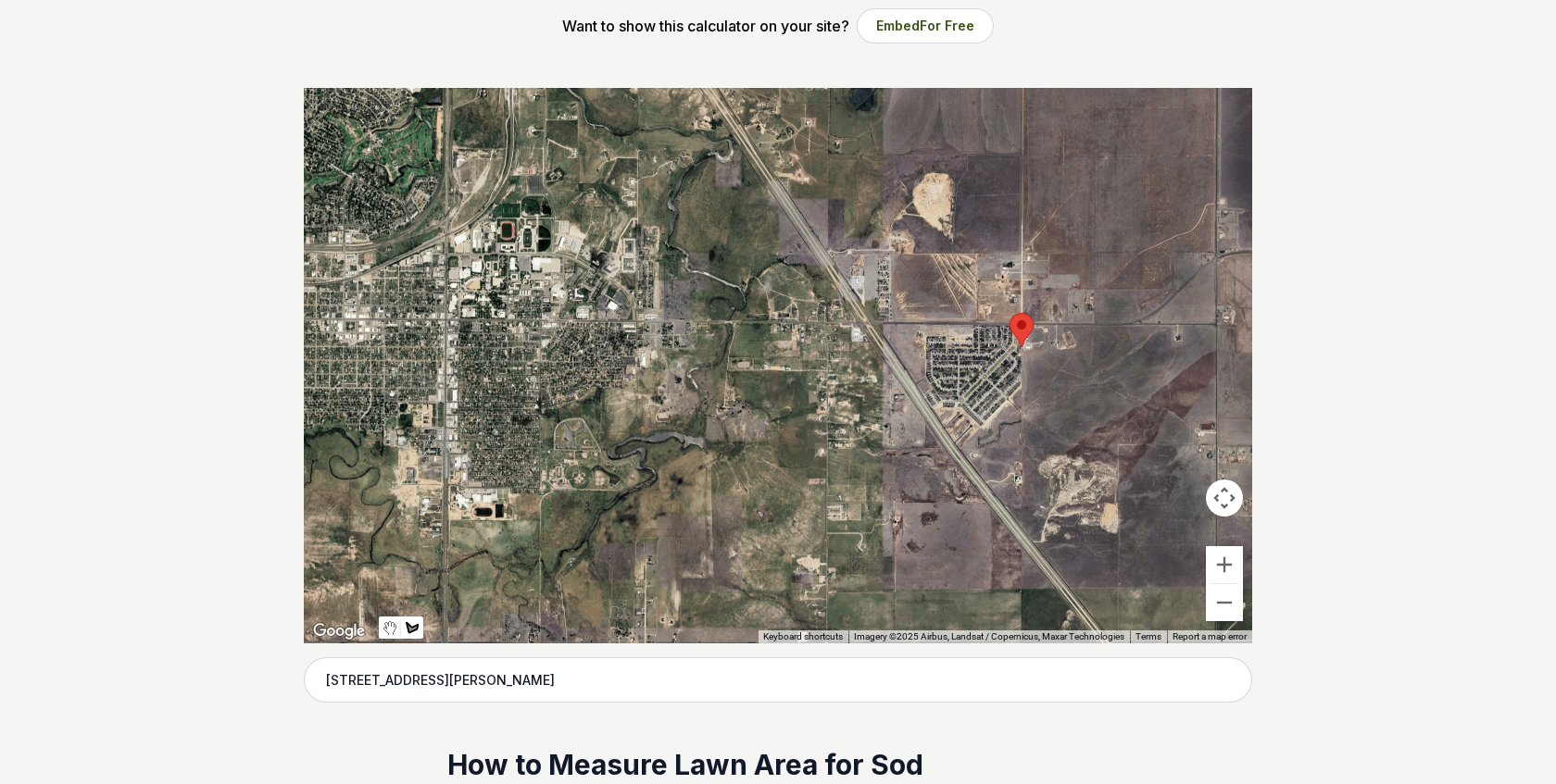
click at [1023, 326] on div at bounding box center [778, 365] width 948 height 556
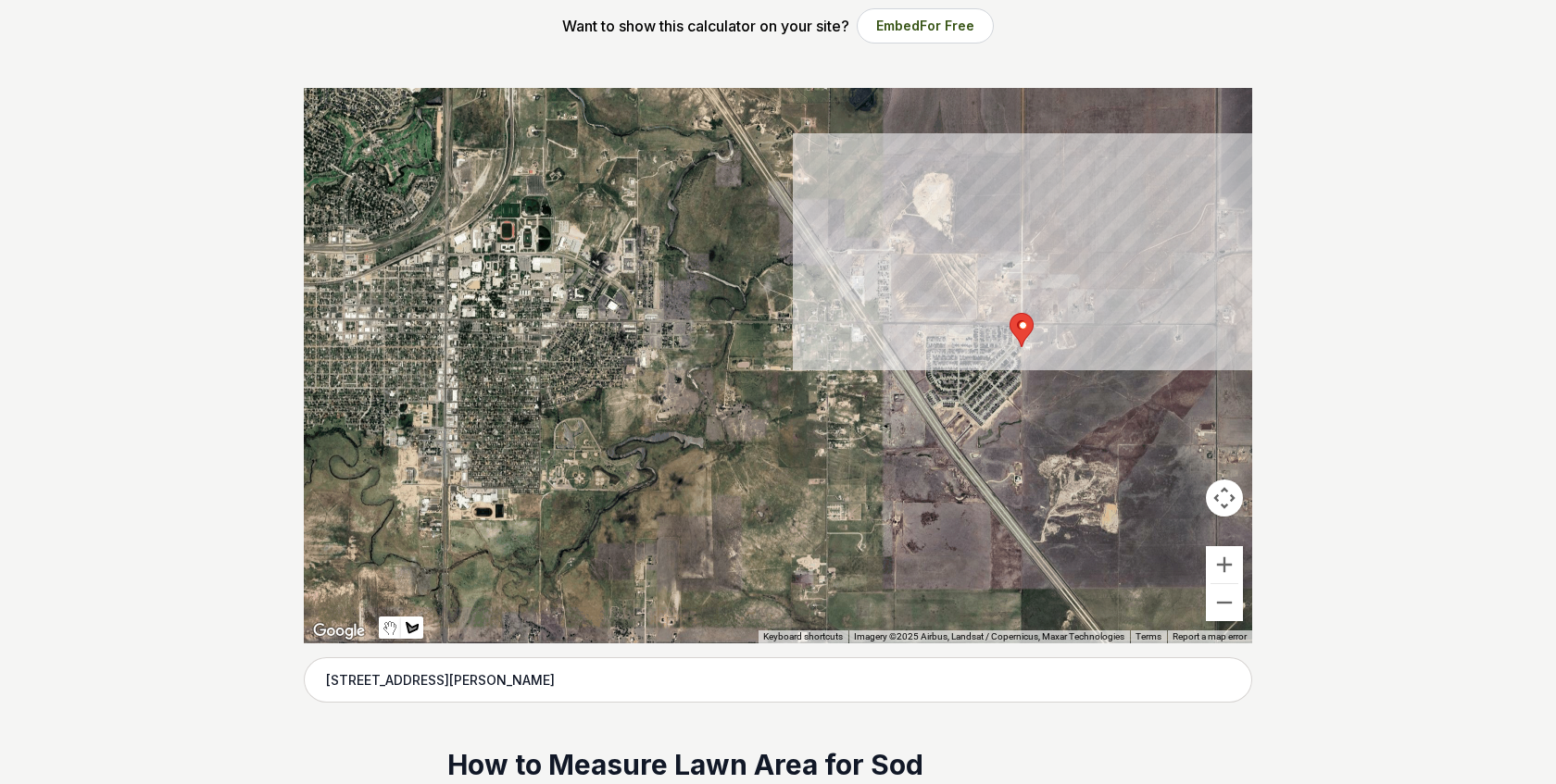
click at [1022, 326] on div at bounding box center [778, 365] width 948 height 556
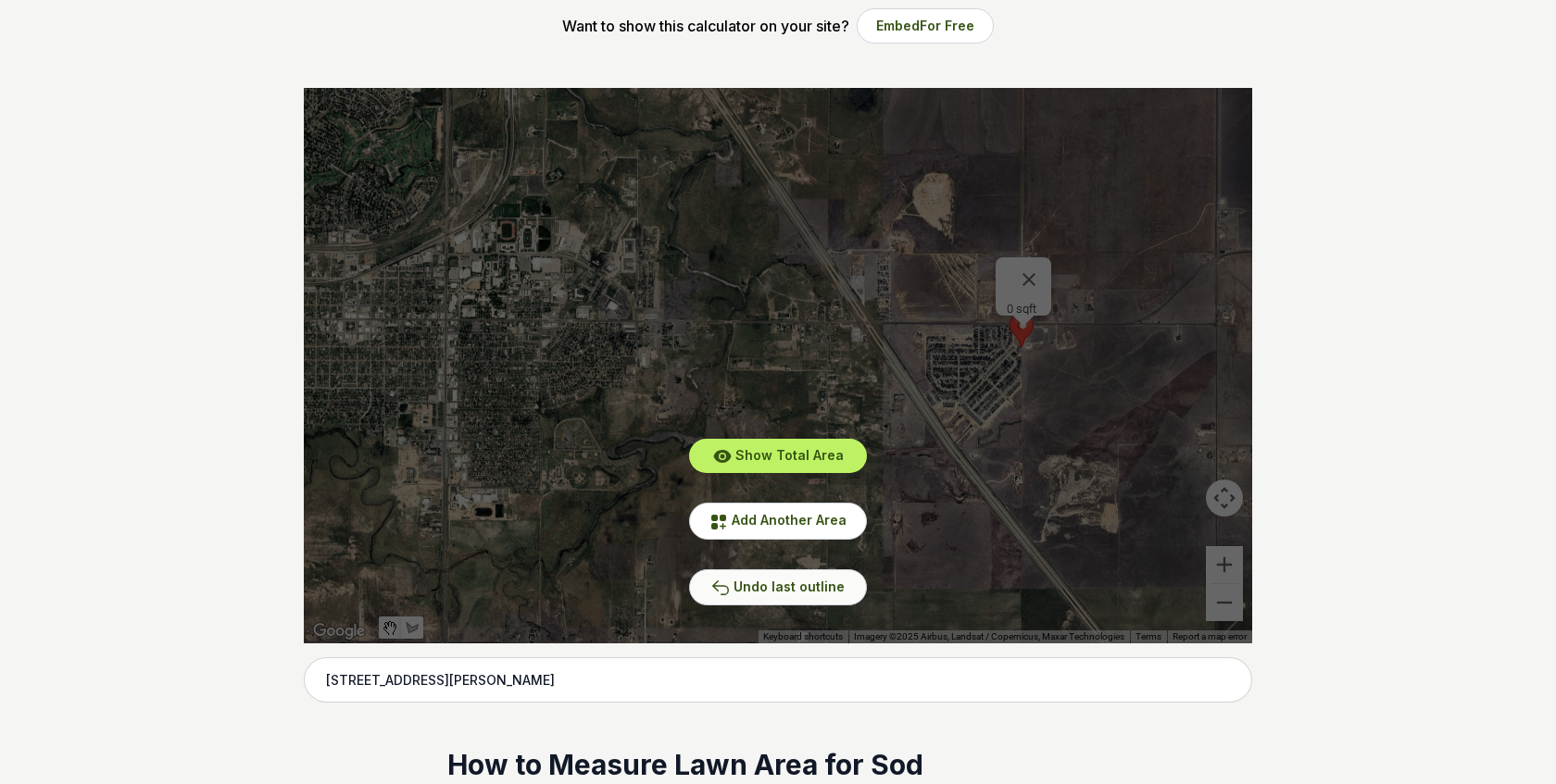
click at [838, 579] on span "Undo last outline" at bounding box center [789, 587] width 111 height 16
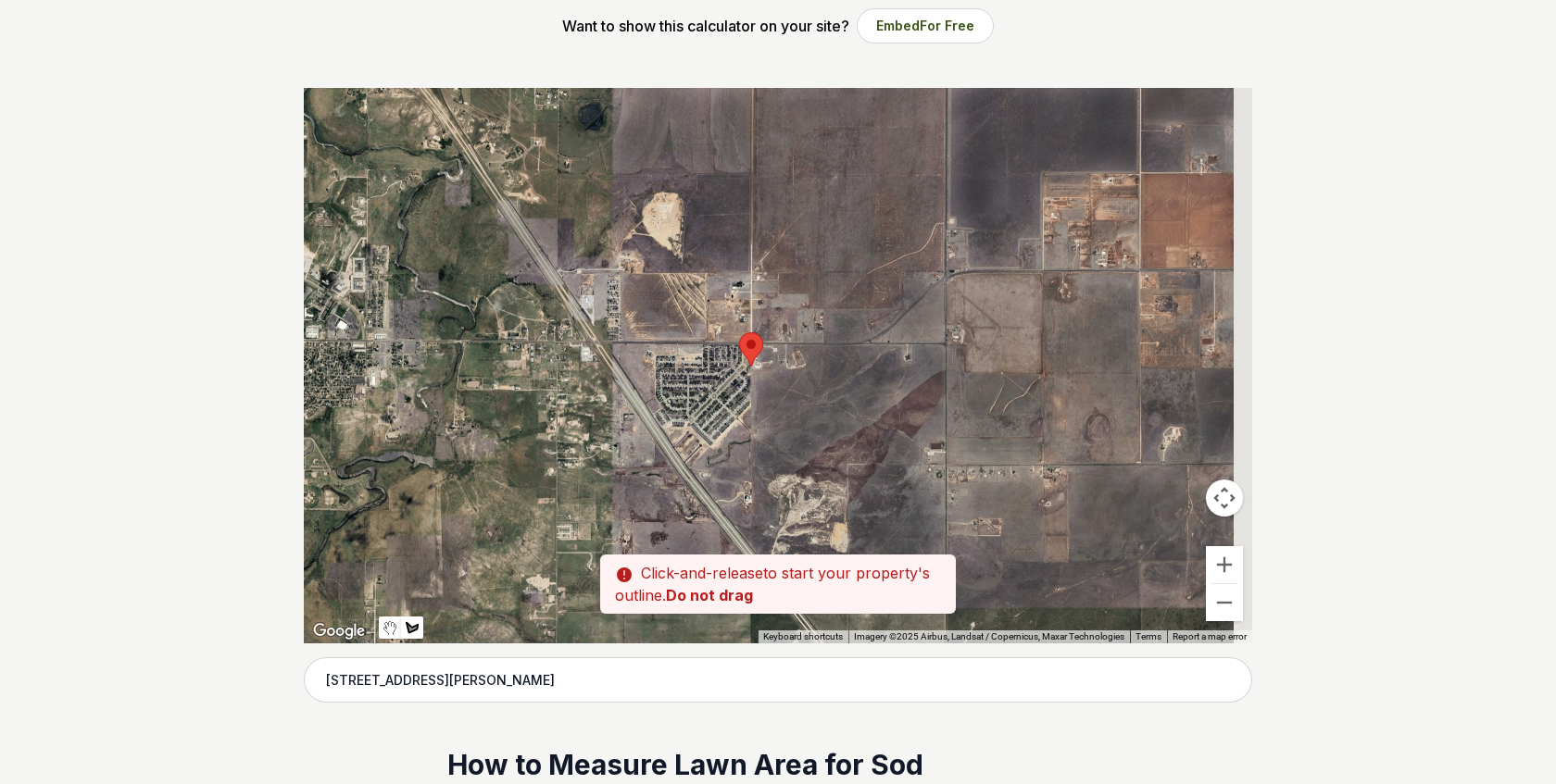
drag, startPoint x: 1035, startPoint y: 409, endPoint x: 734, endPoint y: 423, distance: 301.3
click at [734, 423] on div at bounding box center [778, 365] width 948 height 556
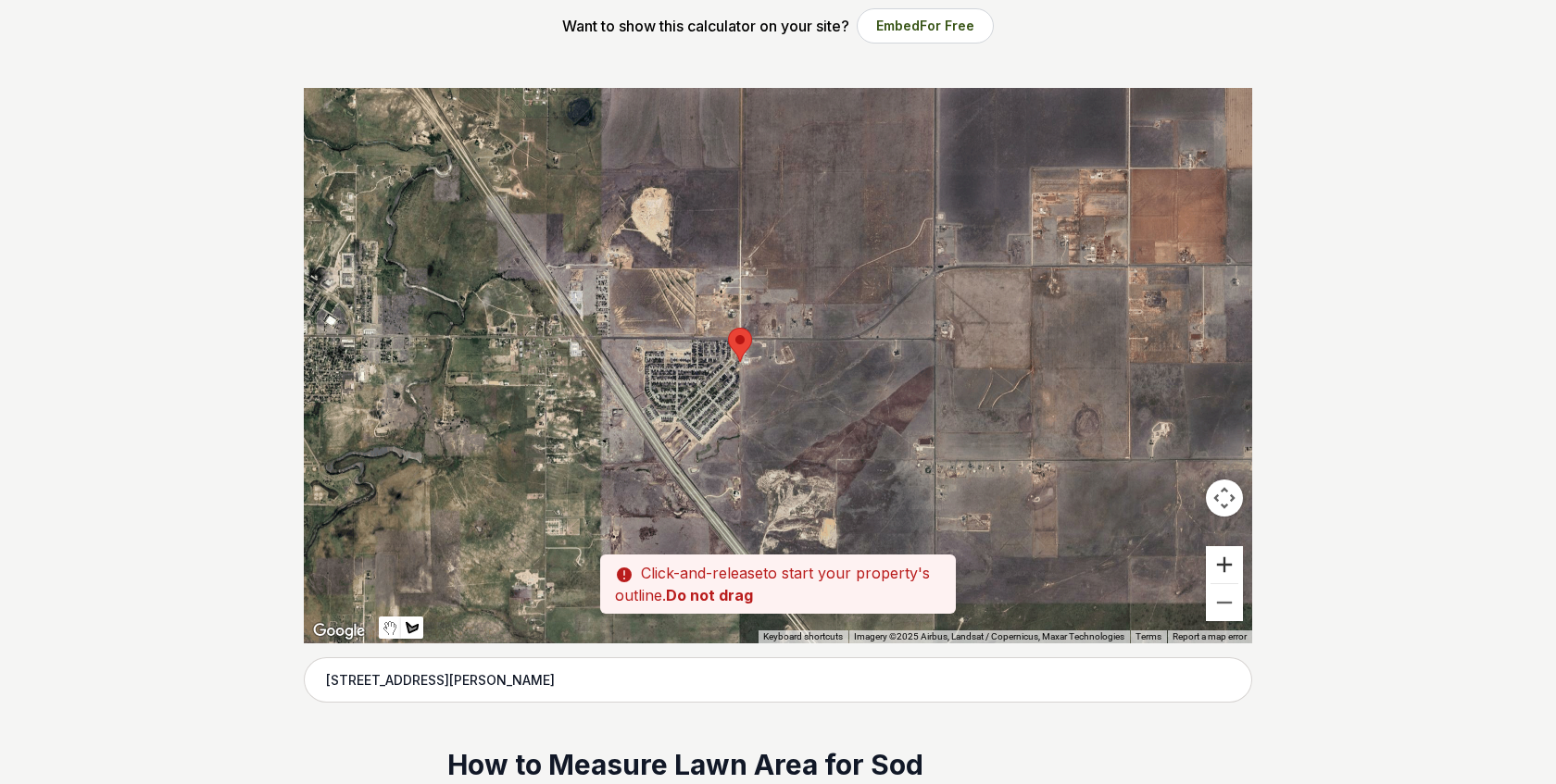
click at [1220, 567] on button "Zoom in" at bounding box center [1225, 565] width 37 height 37
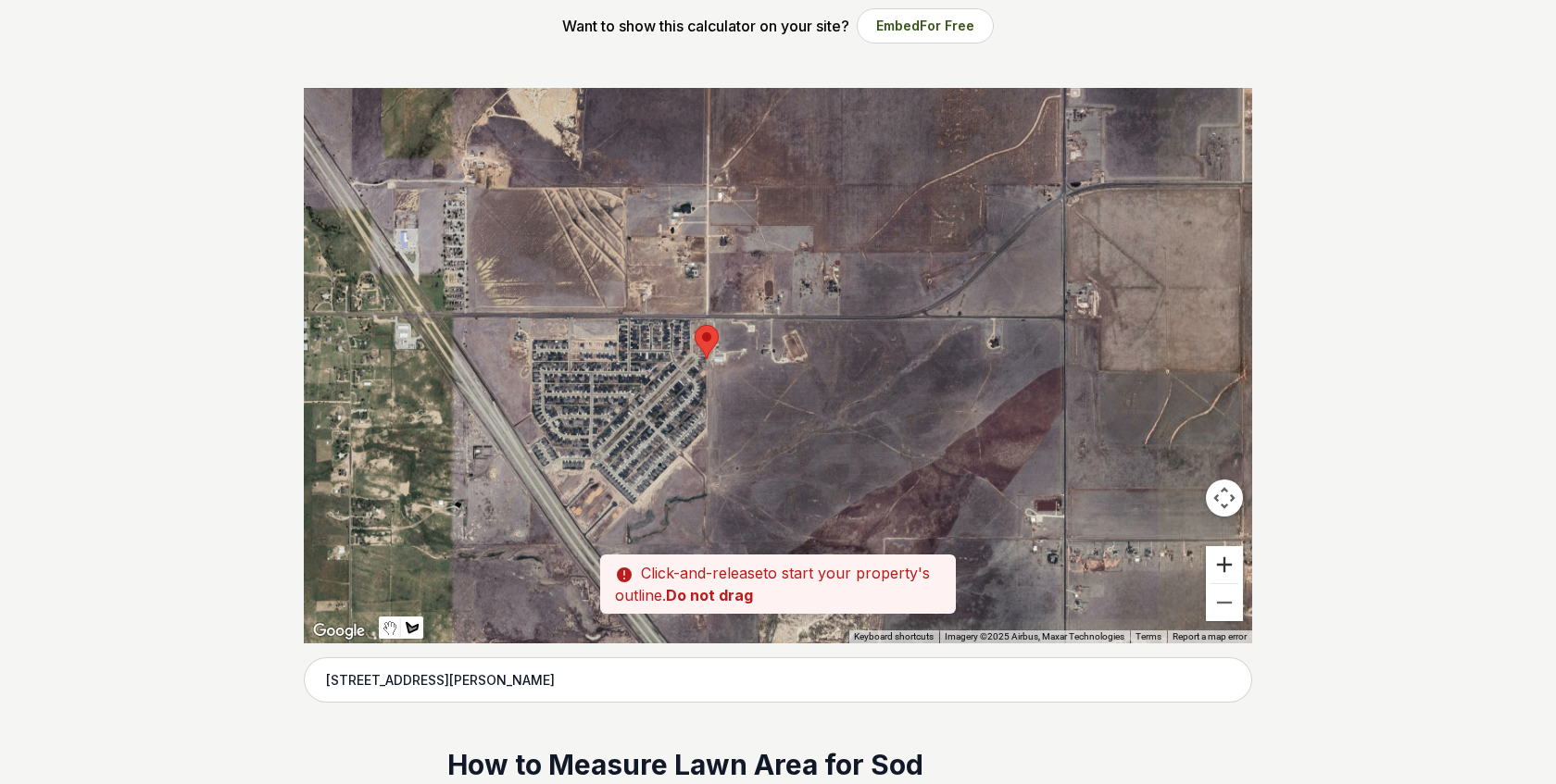
click at [1220, 567] on button "Zoom in" at bounding box center [1225, 565] width 37 height 37
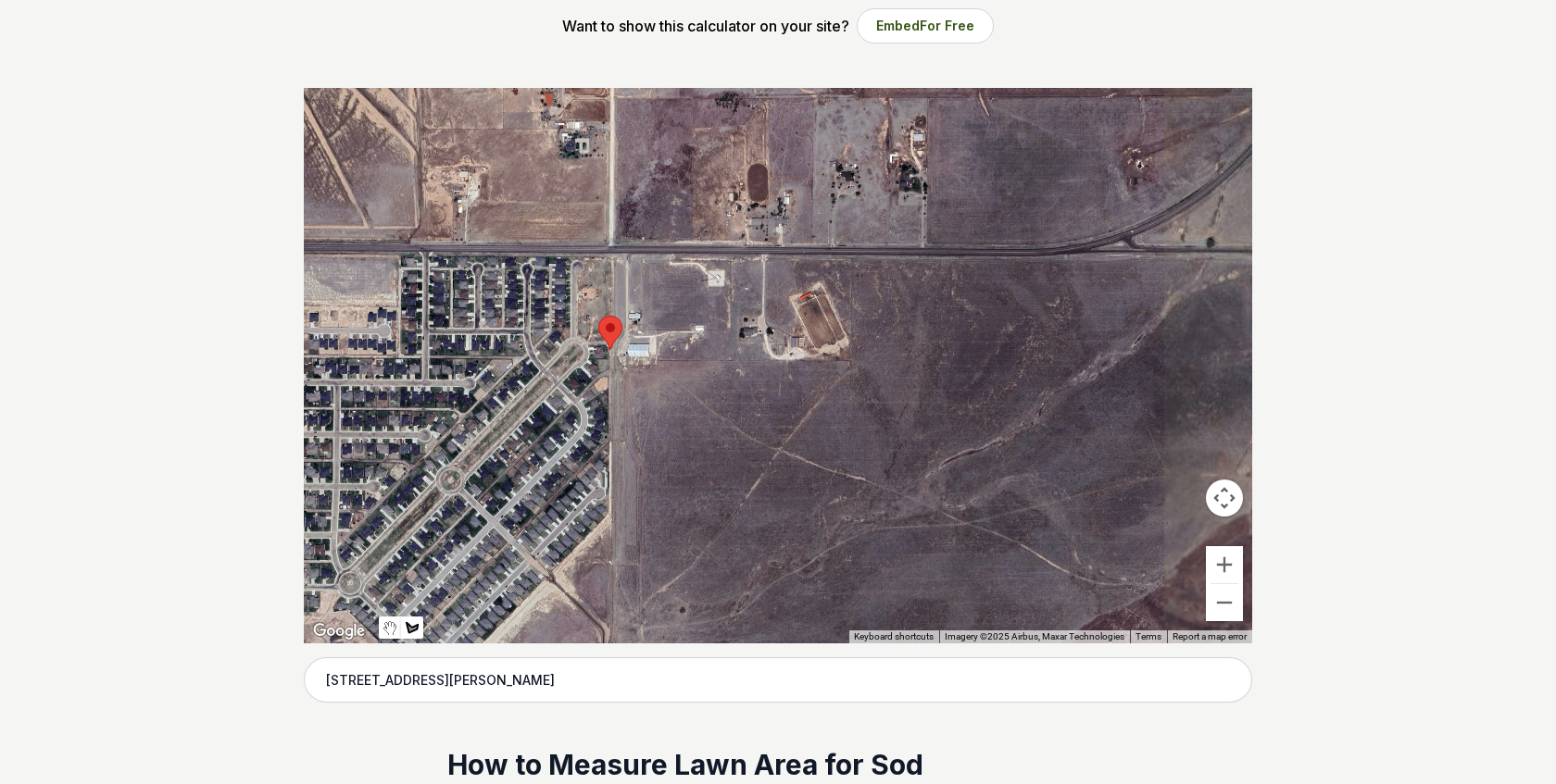
click at [1220, 567] on button "Zoom in" at bounding box center [1225, 565] width 37 height 37
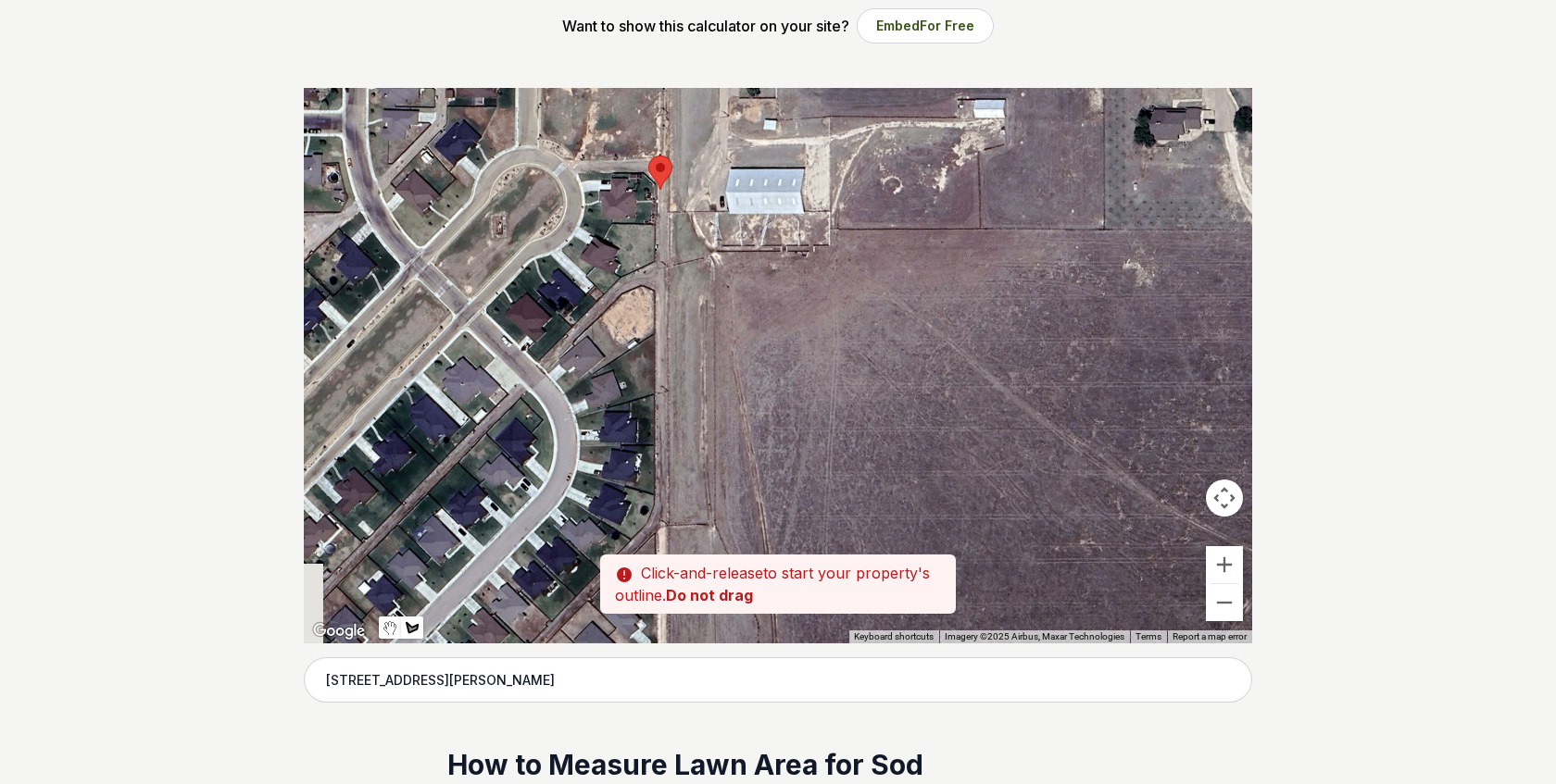
drag, startPoint x: 427, startPoint y: 432, endPoint x: 938, endPoint y: 312, distance: 524.9
click at [938, 312] on div at bounding box center [778, 365] width 948 height 556
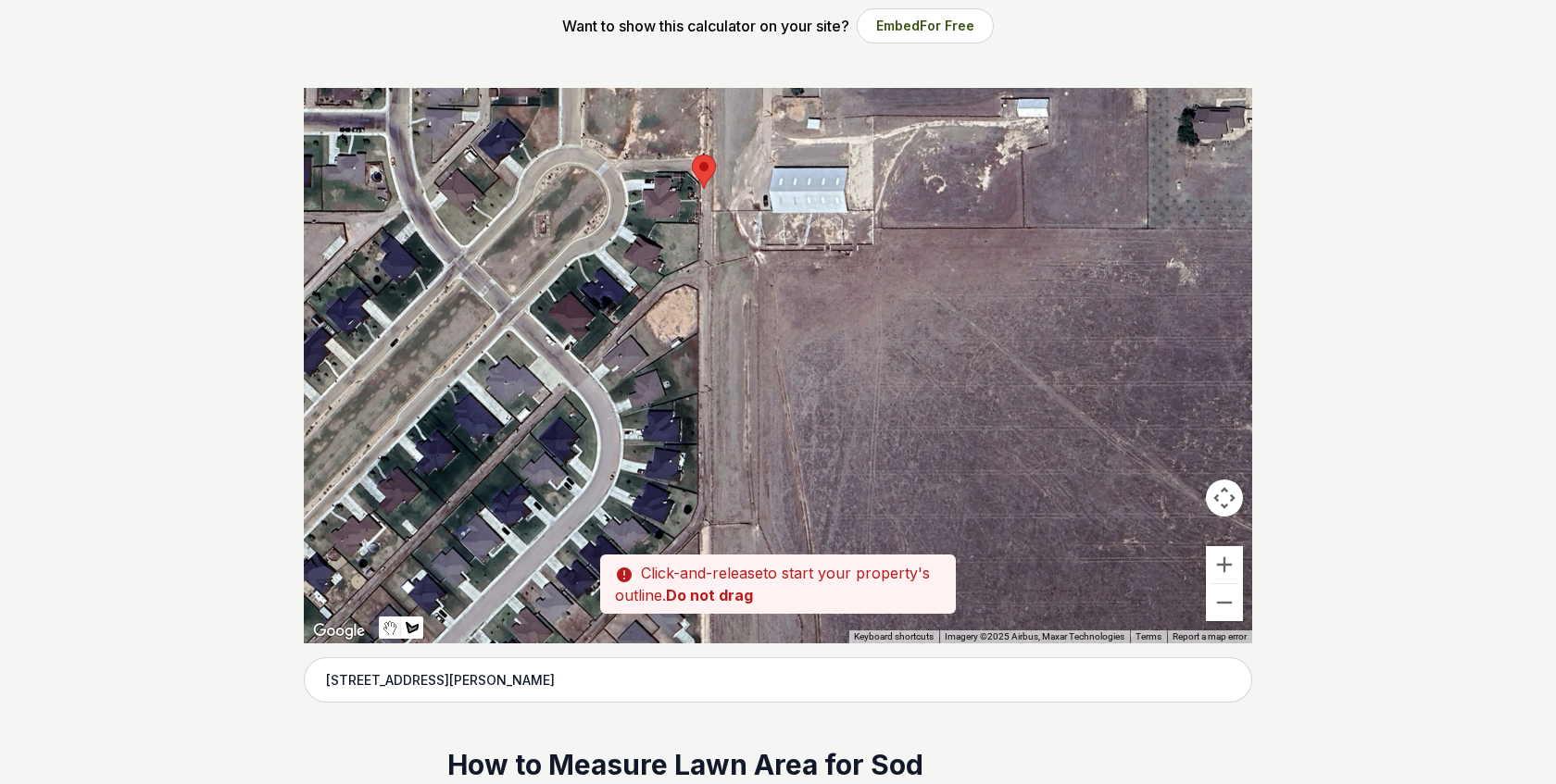
drag, startPoint x: 683, startPoint y: 310, endPoint x: 734, endPoint y: 310, distance: 51.0
click at [734, 310] on div at bounding box center [778, 365] width 948 height 556
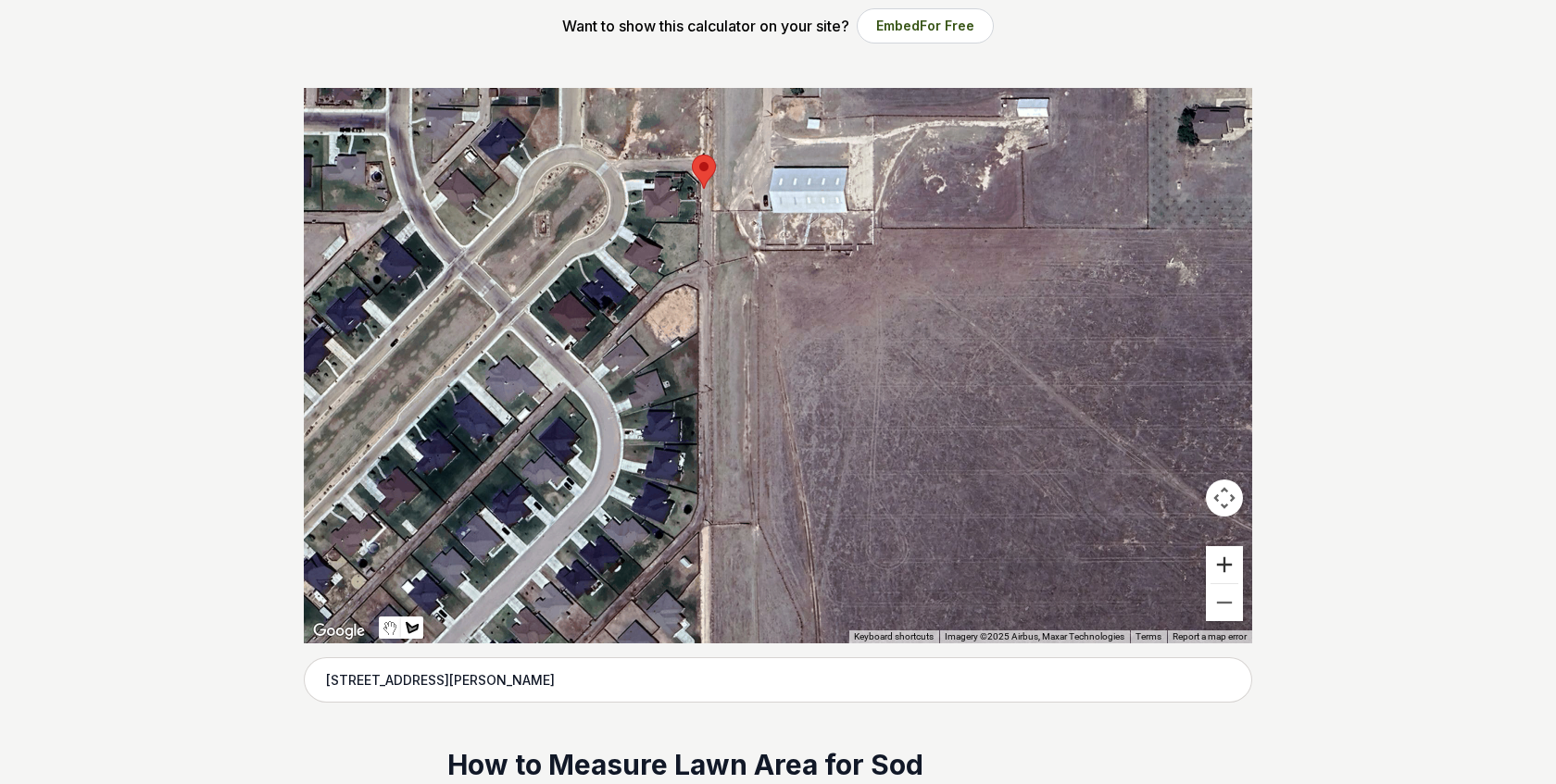
click at [1224, 563] on button "Zoom in" at bounding box center [1225, 565] width 37 height 37
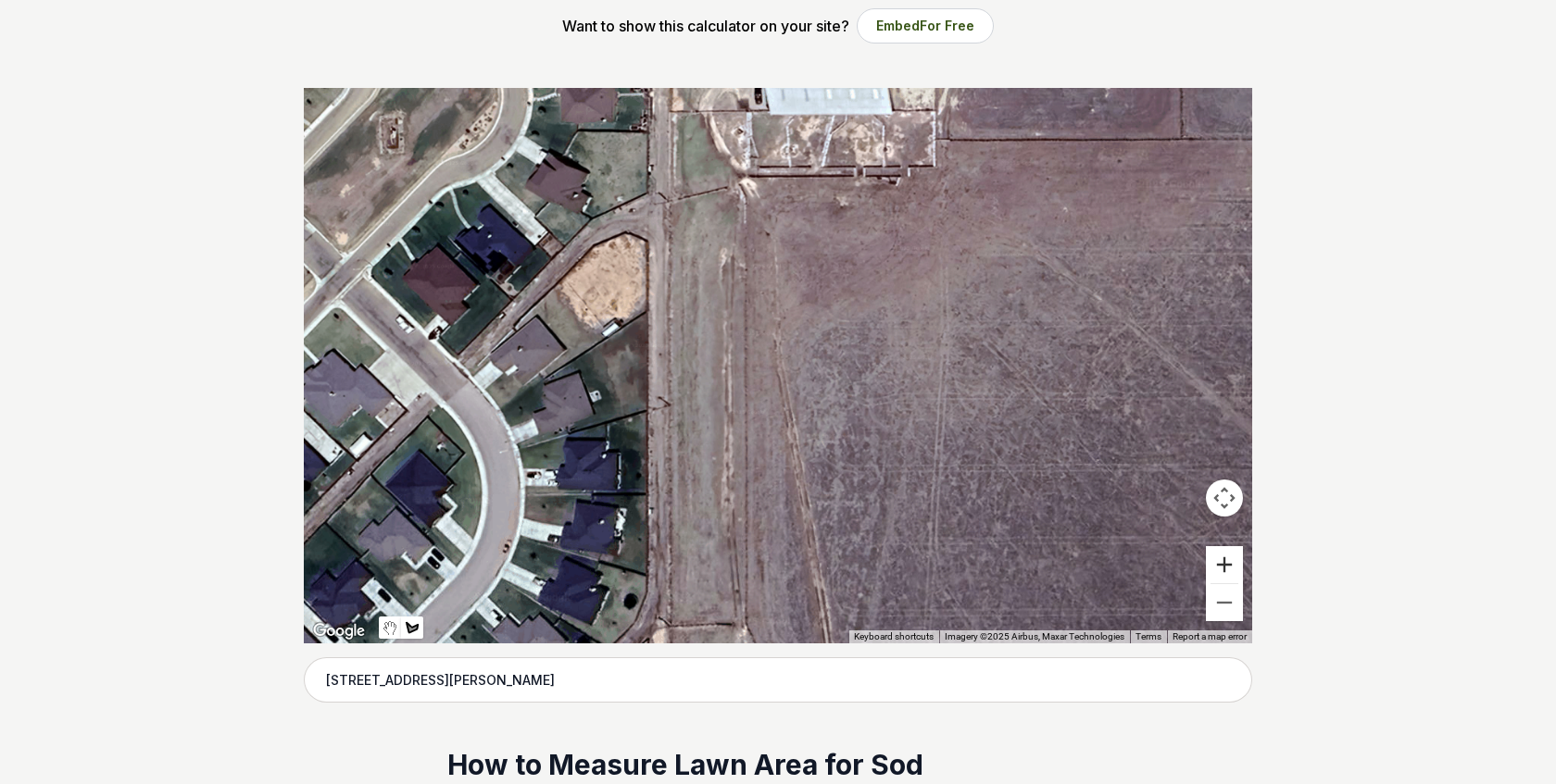
click at [1224, 563] on button "Zoom in" at bounding box center [1225, 565] width 37 height 37
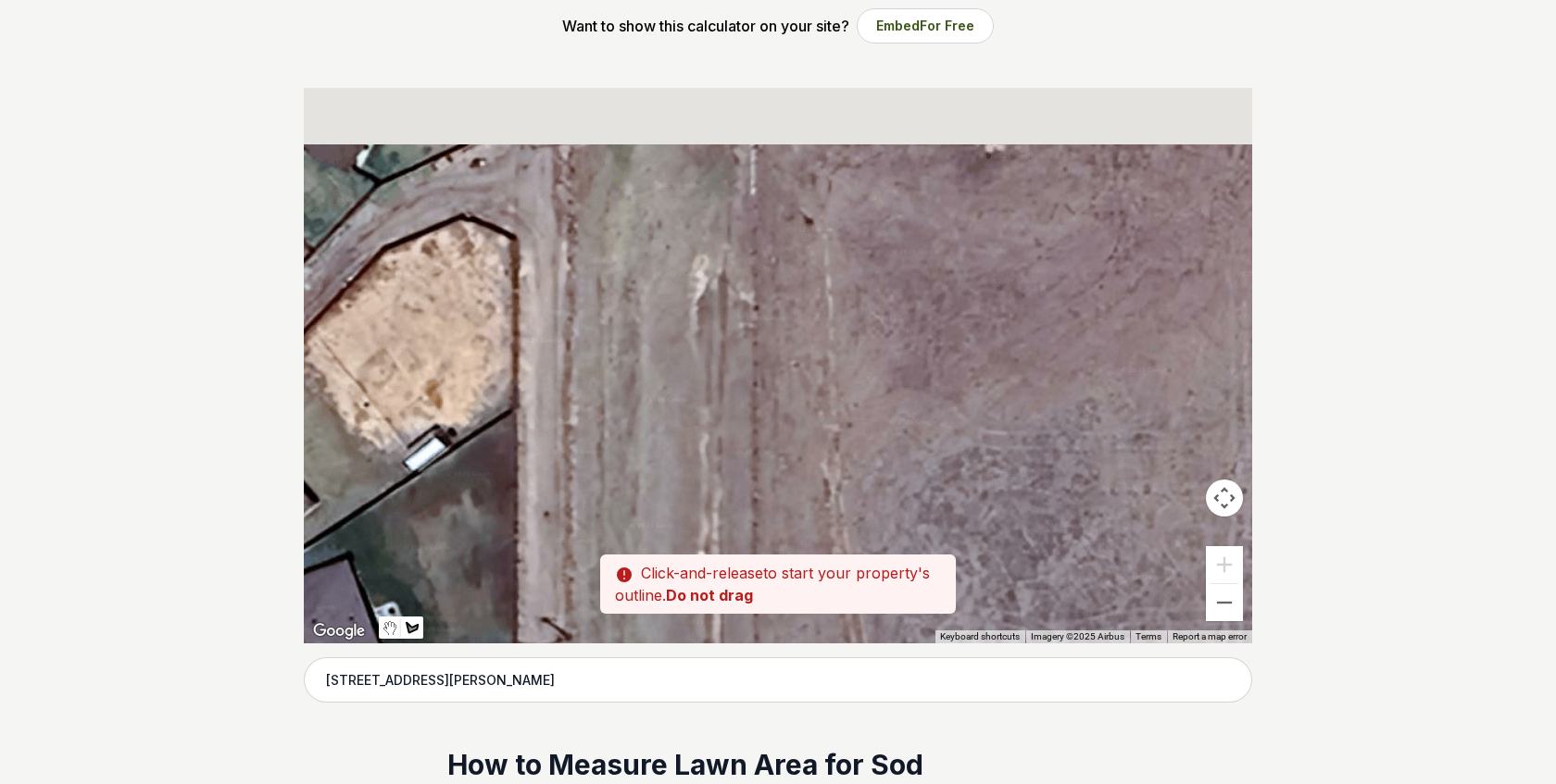
drag, startPoint x: 561, startPoint y: 243, endPoint x: 700, endPoint y: 558, distance: 344.3
click at [700, 558] on div "Pssst - zoom in over here ← Move left → Move right ↑ Move up ↓ Move down + Zoom…" at bounding box center [778, 365] width 948 height 556
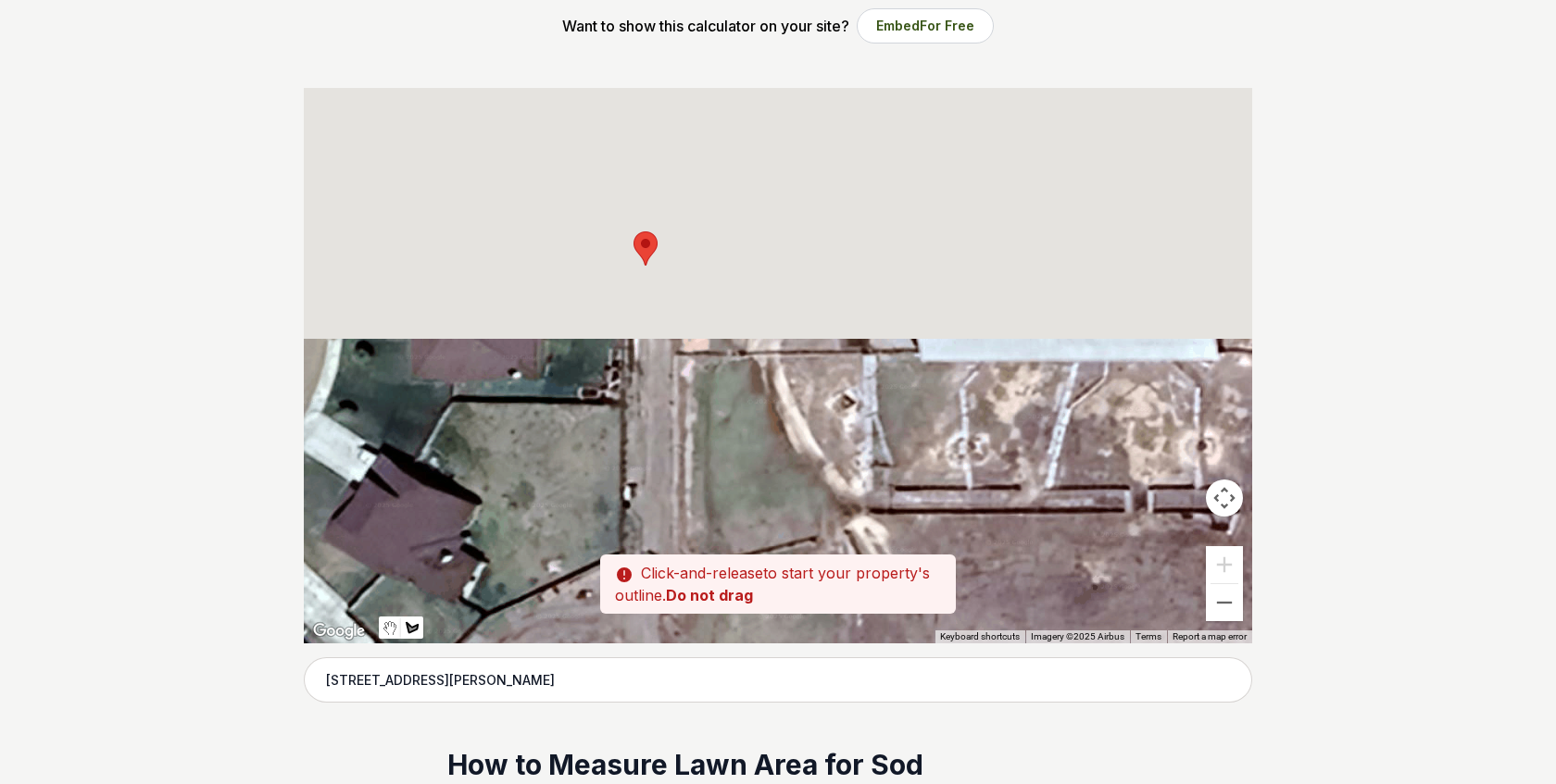
drag, startPoint x: 713, startPoint y: 242, endPoint x: 742, endPoint y: 567, distance: 326.3
click at [742, 567] on div "Pssst - zoom in over here ← Move left → Move right ↑ Move up ↓ Move down + Zoom…" at bounding box center [778, 365] width 948 height 556
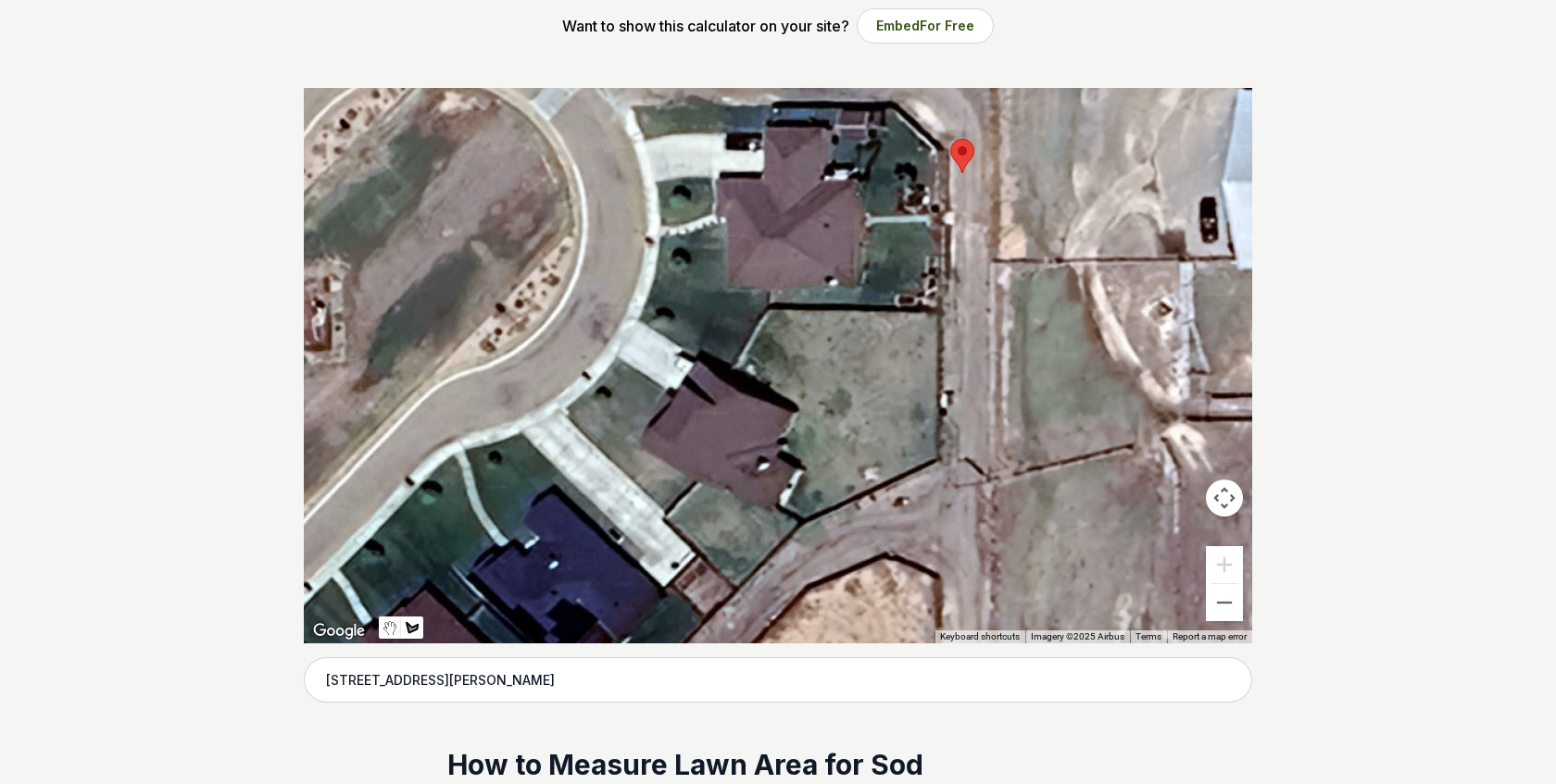
drag, startPoint x: 665, startPoint y: 390, endPoint x: 980, endPoint y: 278, distance: 334.3
click at [980, 278] on div at bounding box center [778, 365] width 948 height 556
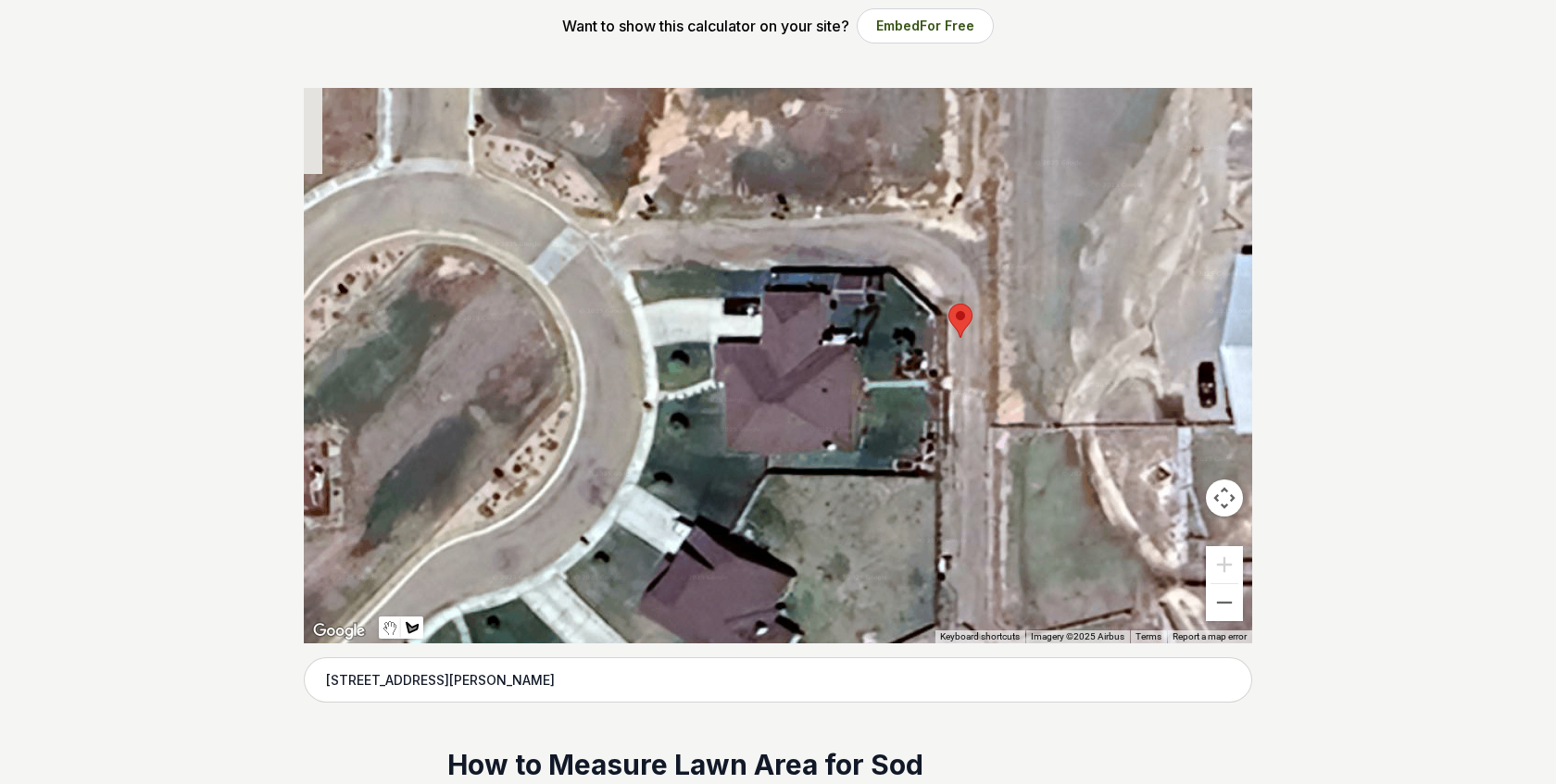
drag, startPoint x: 981, startPoint y: 284, endPoint x: 976, endPoint y: 442, distance: 158.1
click at [977, 459] on div at bounding box center [778, 365] width 948 height 556
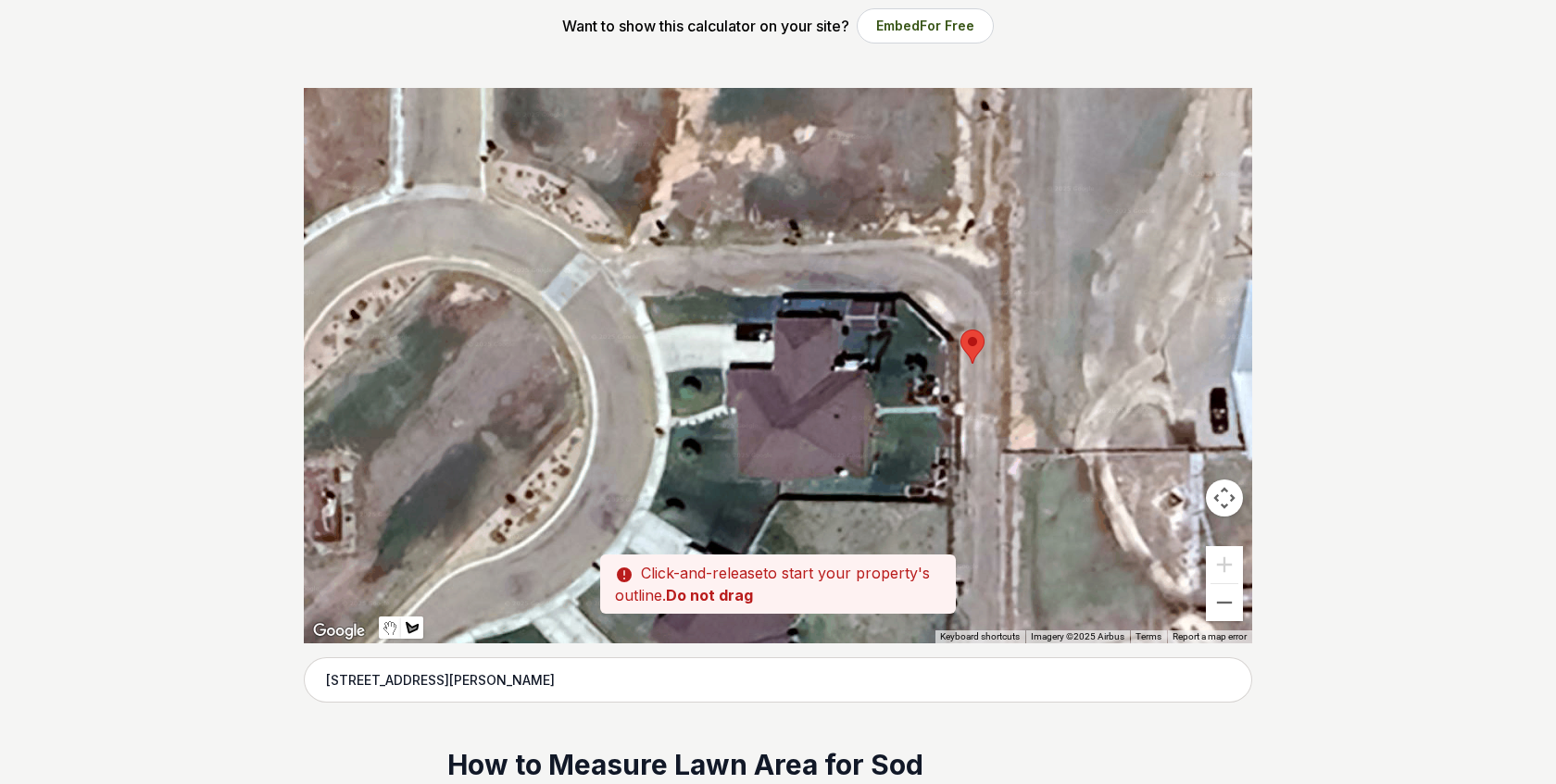
drag, startPoint x: 866, startPoint y: 363, endPoint x: 879, endPoint y: 388, distance: 28.2
click at [879, 388] on div at bounding box center [778, 365] width 948 height 556
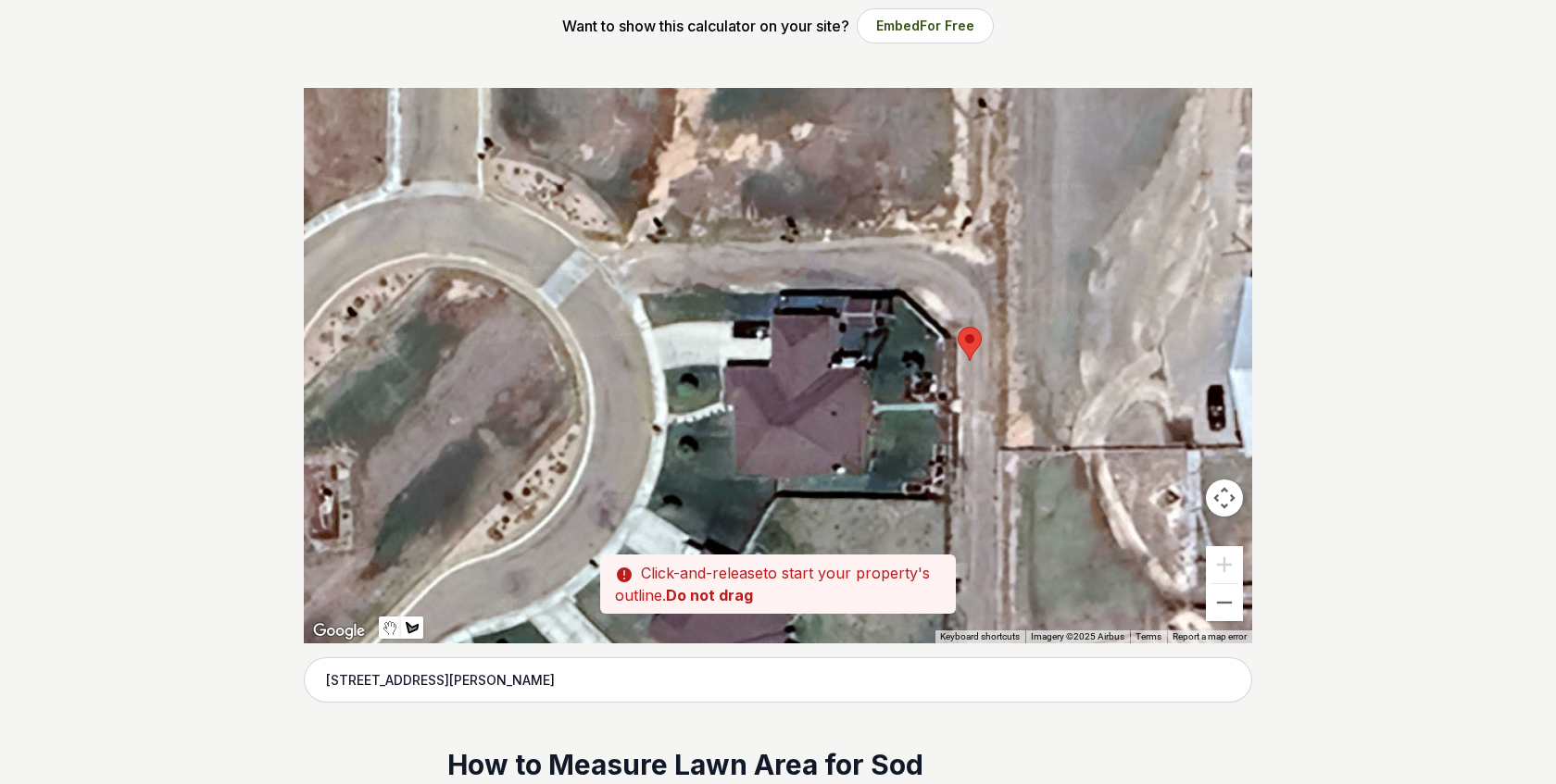
click at [885, 384] on div at bounding box center [778, 365] width 948 height 556
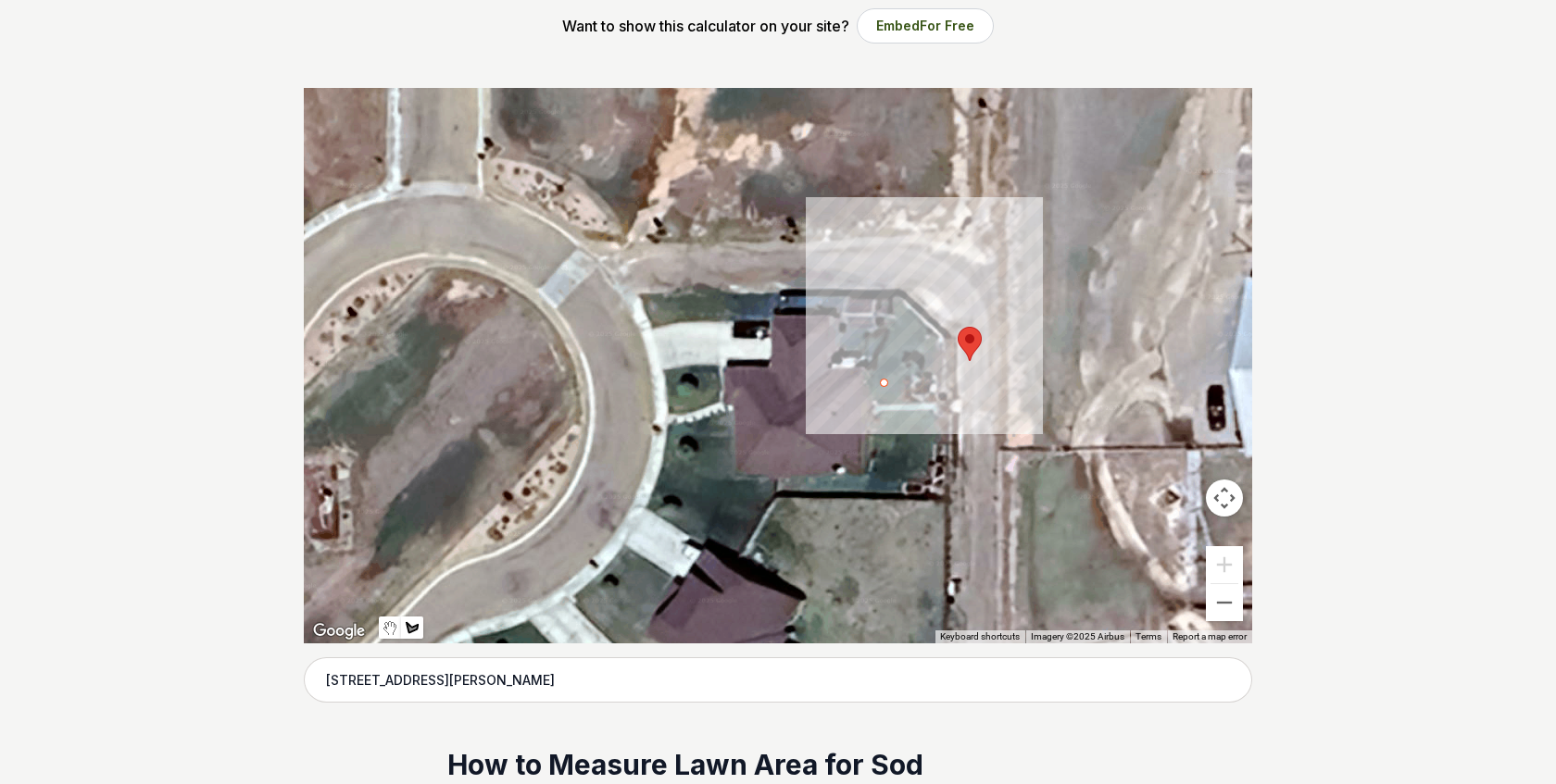
click at [903, 384] on div at bounding box center [778, 365] width 948 height 556
click at [903, 402] on div at bounding box center [778, 365] width 948 height 556
click at [882, 403] on div at bounding box center [778, 365] width 948 height 556
click at [881, 380] on div at bounding box center [778, 365] width 948 height 556
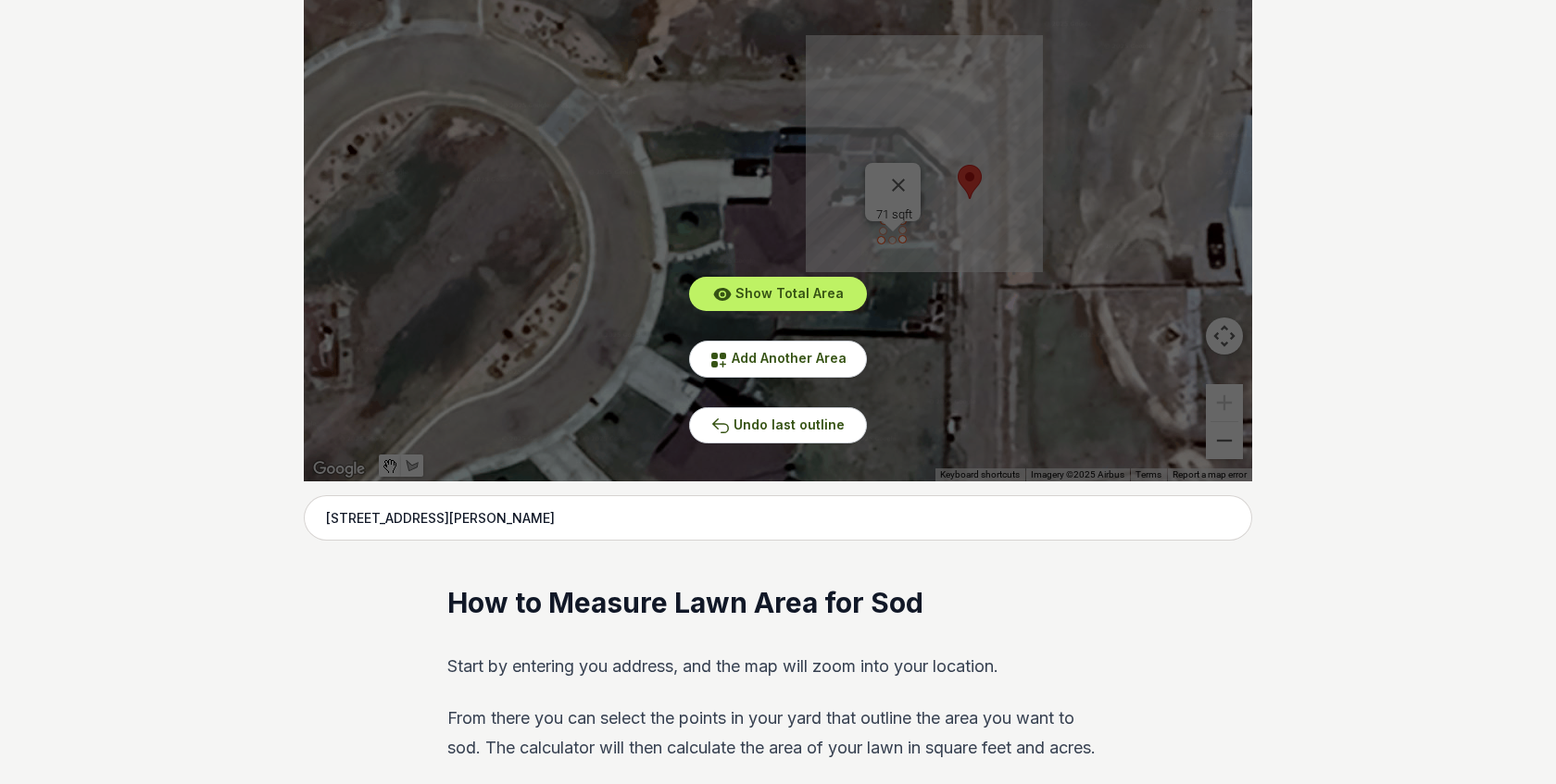
scroll to position [508, 0]
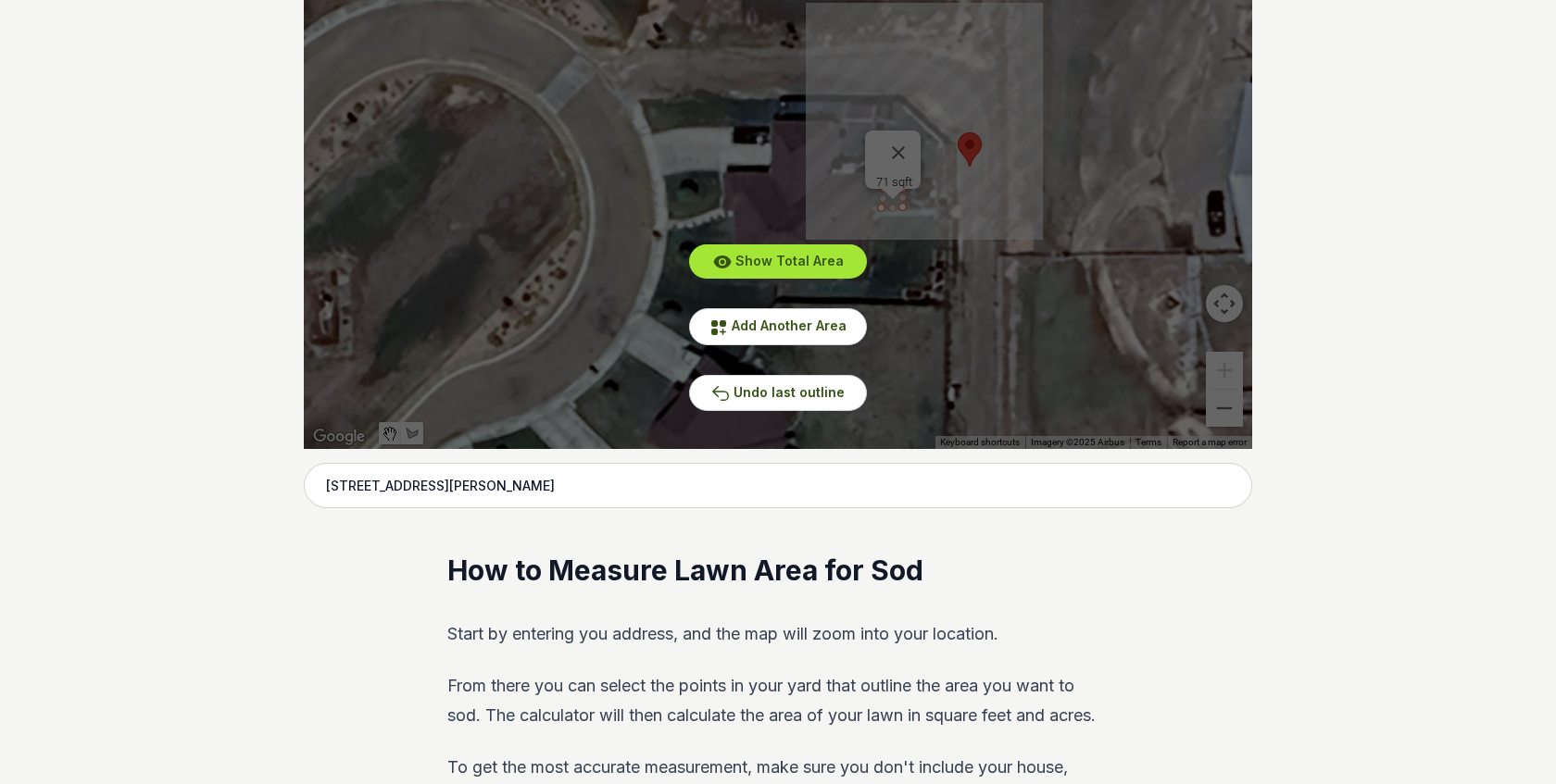
click at [800, 266] on span "Show Total Area" at bounding box center [790, 261] width 108 height 16
